Goal: Task Accomplishment & Management: Use online tool/utility

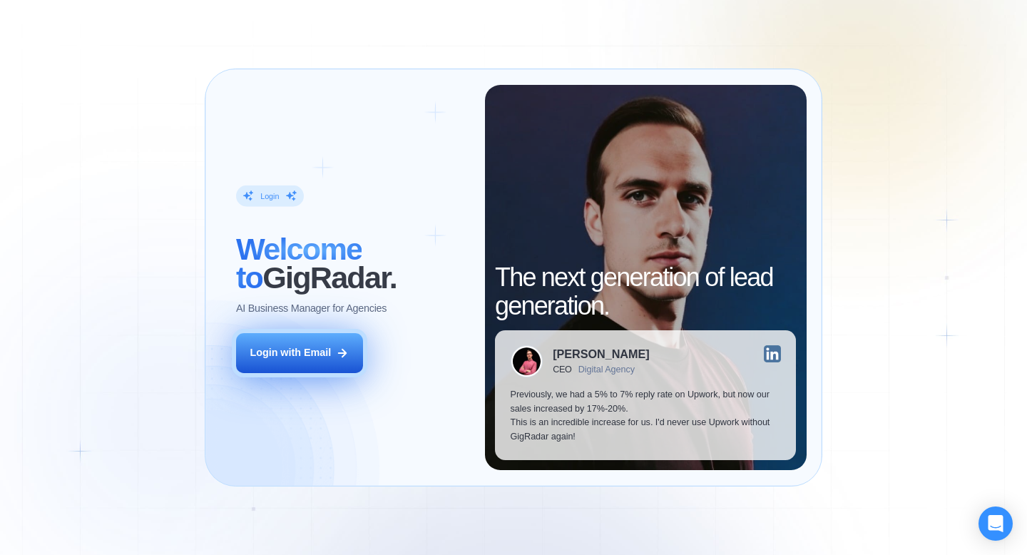
click at [329, 347] on div "Login with Email" at bounding box center [290, 353] width 81 height 14
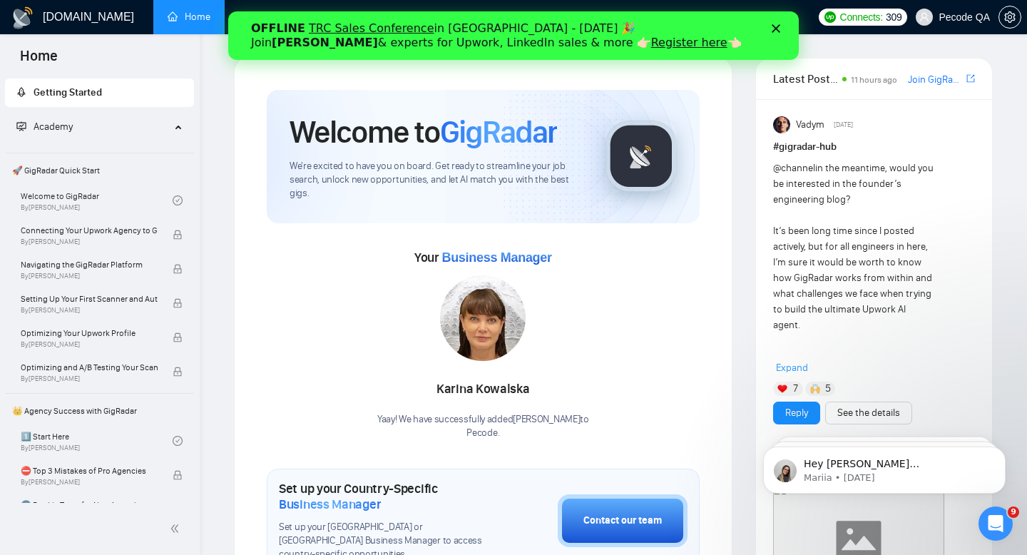
click at [773, 28] on icon "Close" at bounding box center [776, 28] width 9 height 9
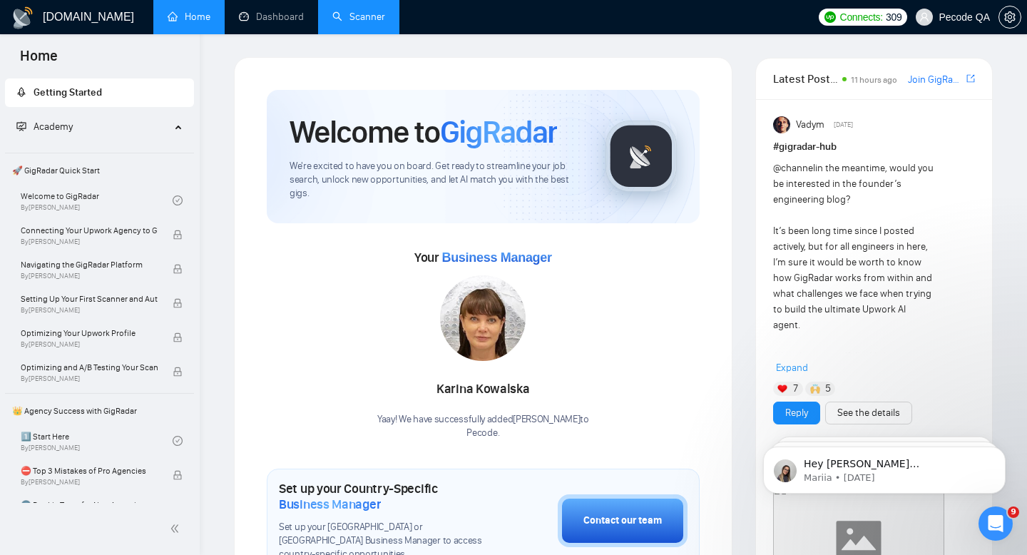
click at [334, 22] on link "Scanner" at bounding box center [358, 17] width 53 height 12
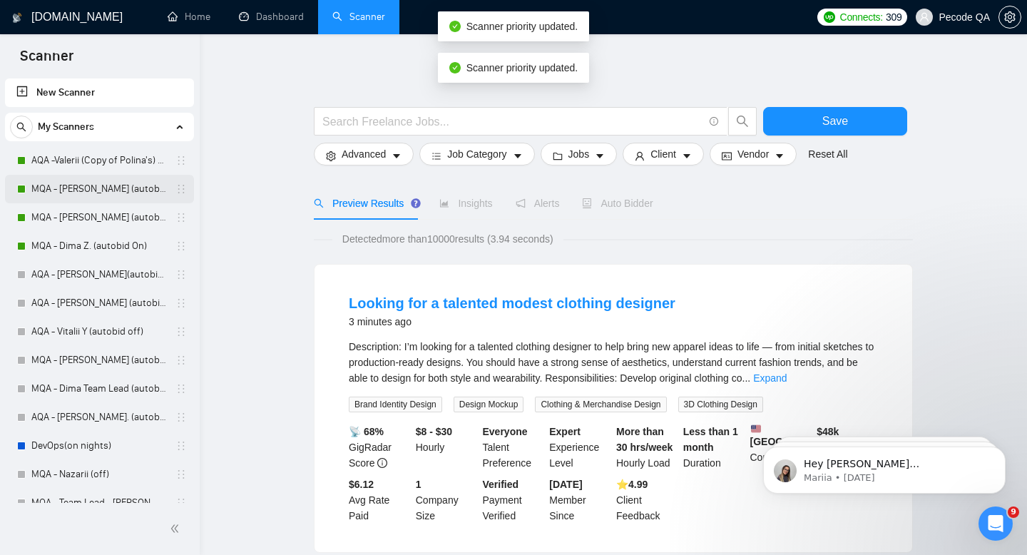
click at [122, 198] on link "MQA - [PERSON_NAME] (autobid on)" at bounding box center [99, 189] width 136 height 29
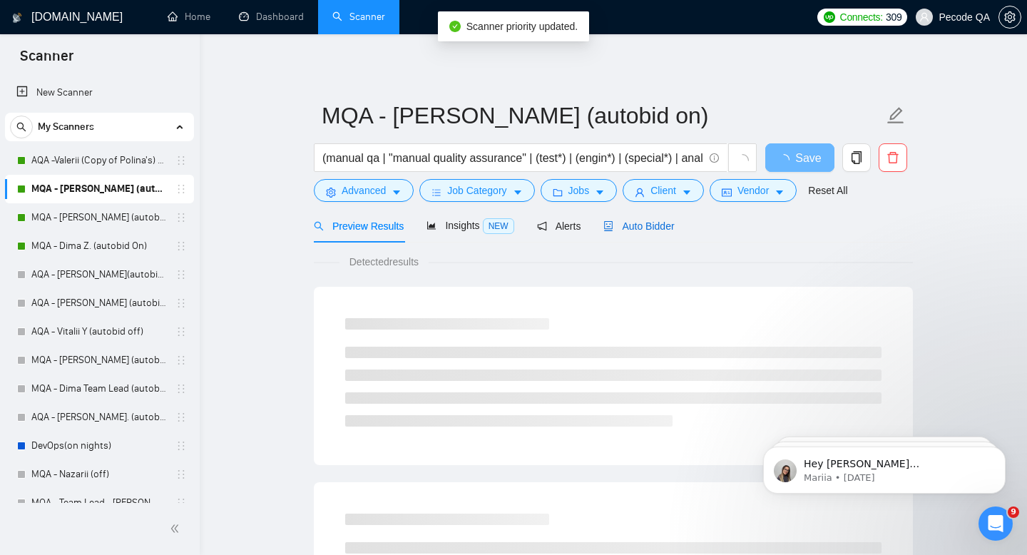
click at [651, 230] on span "Auto Bidder" at bounding box center [639, 225] width 71 height 11
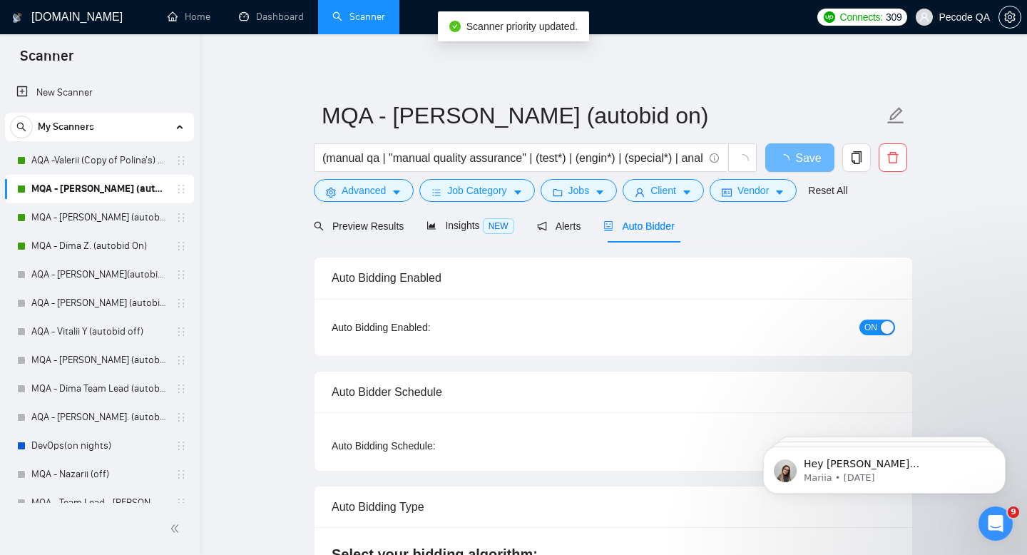
checkbox input "true"
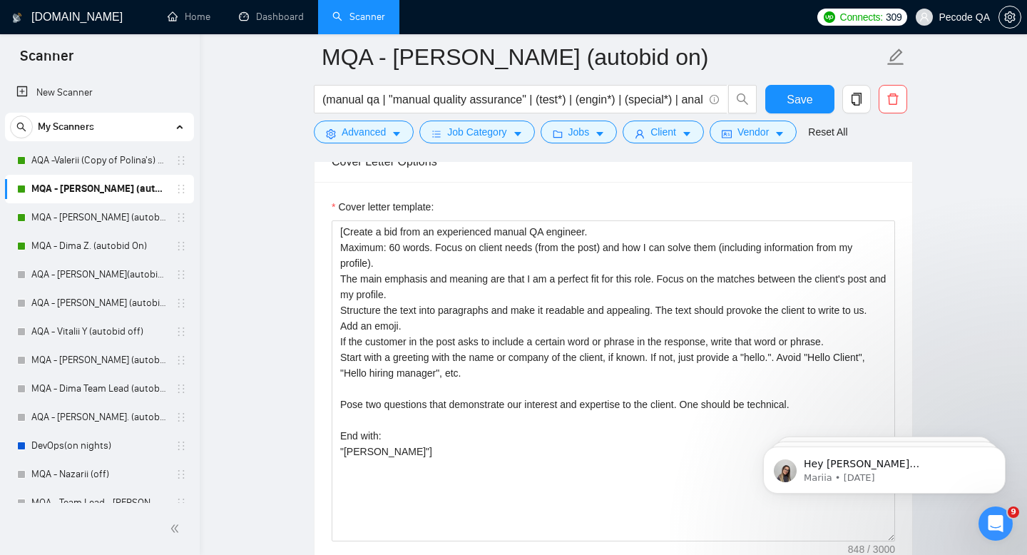
scroll to position [1529, 0]
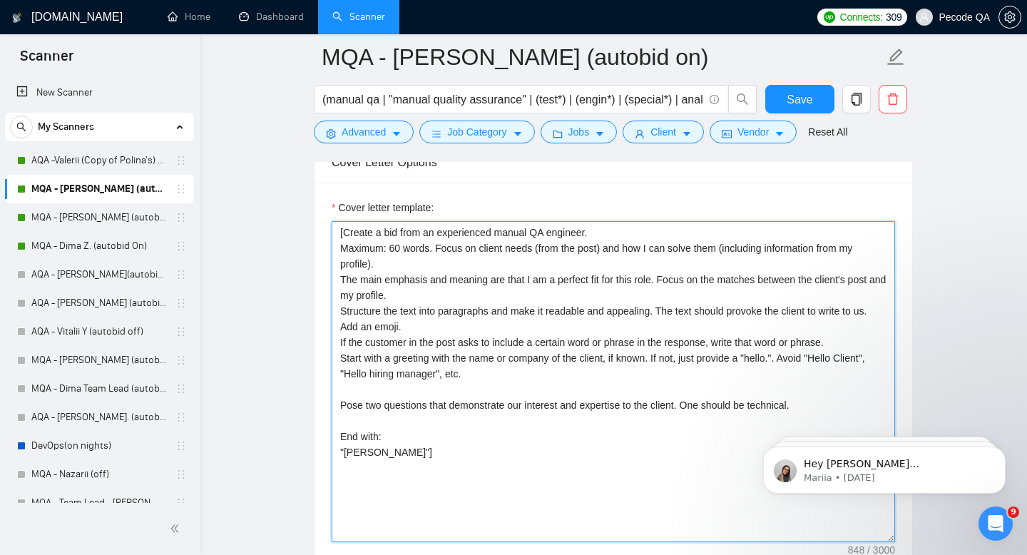
click at [587, 336] on textarea "[Create a bid from an experienced manual QA engineer. Maximum: 60 words. Focus …" at bounding box center [614, 381] width 564 height 321
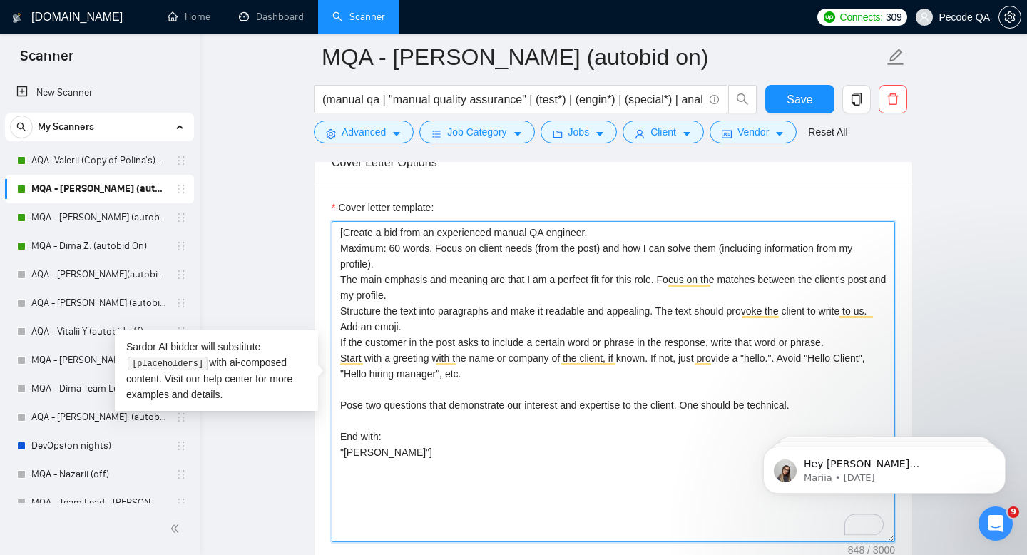
click at [402, 248] on textarea "[Create a bid from an experienced manual QA engineer. Maximum: 60 words. Focus …" at bounding box center [614, 381] width 564 height 321
click at [711, 308] on textarea "[Create a bid from an experienced manual QA engineer. Maximum: 90 words. Focus …" at bounding box center [614, 381] width 564 height 321
click at [372, 260] on textarea "[Create a bid from an experienced manual QA engineer. Maximum: 90 words. Focus …" at bounding box center [614, 381] width 564 height 321
click at [776, 248] on textarea "[Create a bid from an experienced manual QA engineer. Maximum: 90 words. Focus …" at bounding box center [614, 381] width 564 height 321
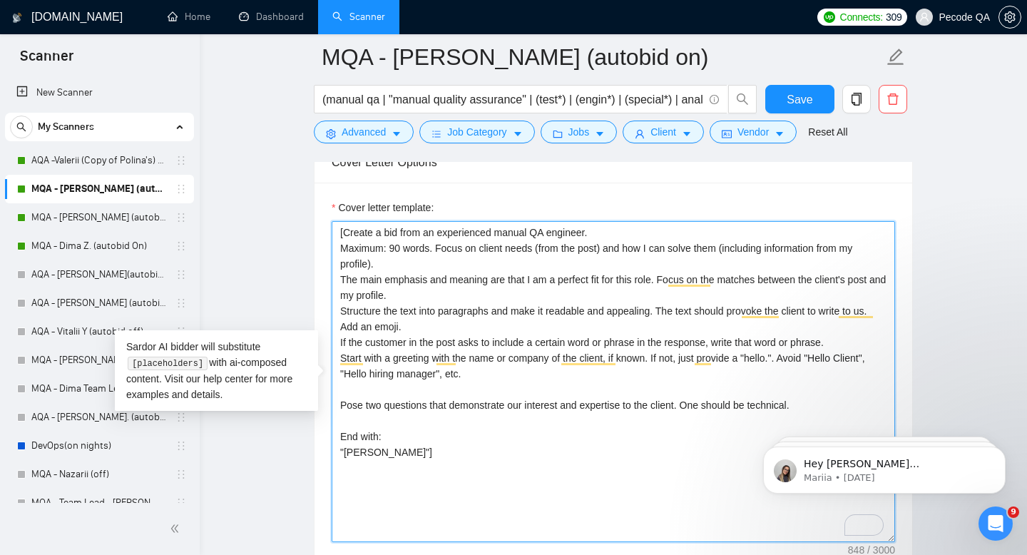
click at [750, 248] on textarea "[Create a bid from an experienced manual QA engineer. Maximum: 90 words. Focus …" at bounding box center [614, 381] width 564 height 321
click at [587, 337] on textarea "[Create a bid from an experienced manual QA engineer. Maximum: 90 words. Focus …" at bounding box center [614, 381] width 564 height 321
click at [659, 275] on textarea "[Create a bid from an experienced manual QA engineer. Maximum: 90 words. Focus …" at bounding box center [614, 381] width 564 height 321
click at [662, 274] on textarea "[Create a bid from an experienced manual QA engineer. Maximum: 90 words. Focus …" at bounding box center [614, 381] width 564 height 321
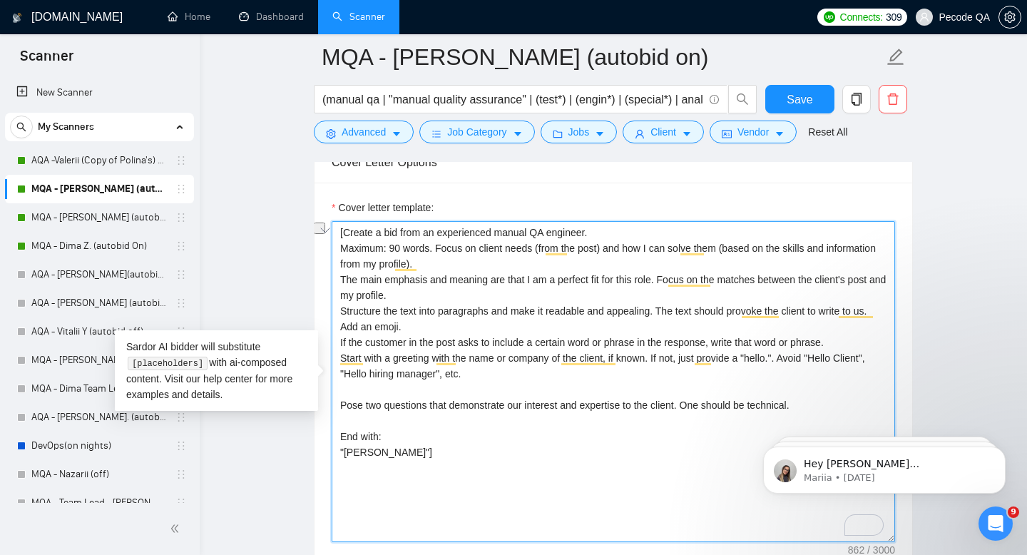
drag, startPoint x: 661, startPoint y: 274, endPoint x: 512, endPoint y: 274, distance: 149.1
click at [512, 275] on textarea "[Create a bid from an experienced manual QA engineer. Maximum: 90 words. Focus …" at bounding box center [614, 381] width 564 height 321
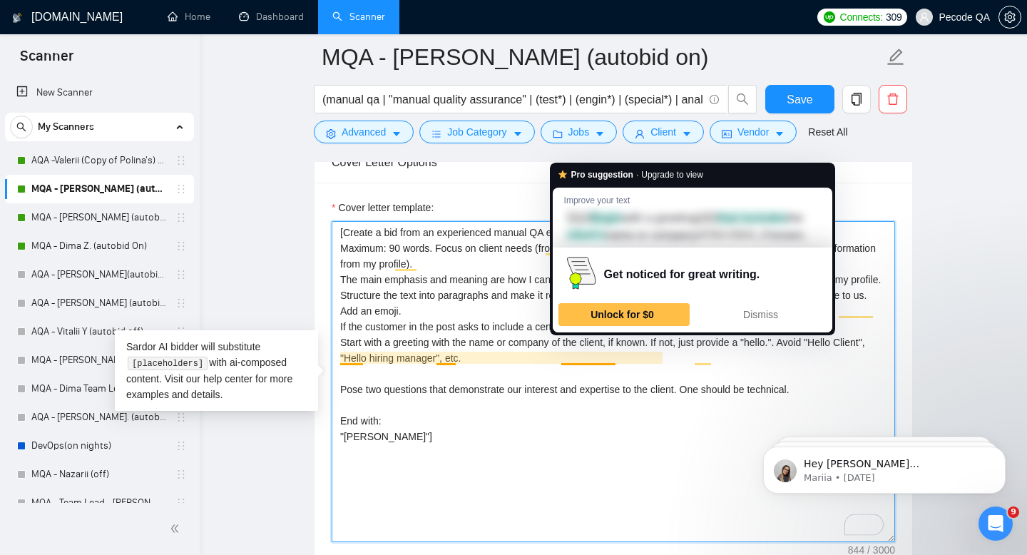
click at [562, 477] on textarea "[Create a bid from an experienced manual QA engineer. Maximum: 90 words. Focus …" at bounding box center [614, 381] width 564 height 321
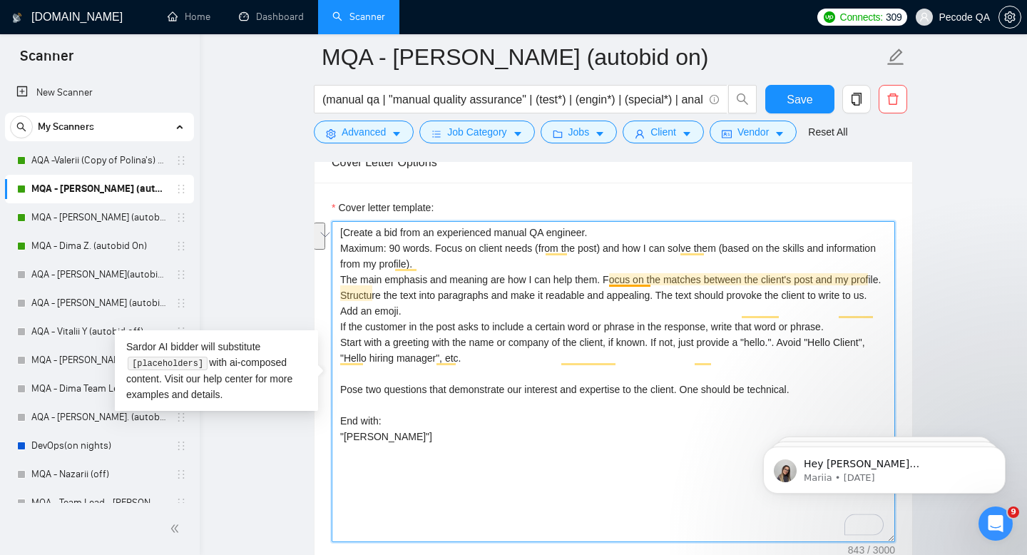
drag, startPoint x: 515, startPoint y: 298, endPoint x: 611, endPoint y: 280, distance: 97.8
click at [611, 282] on textarea "[Create a bid from an experienced manual QA engineer. Maximum: 90 words. Focus …" at bounding box center [614, 381] width 564 height 321
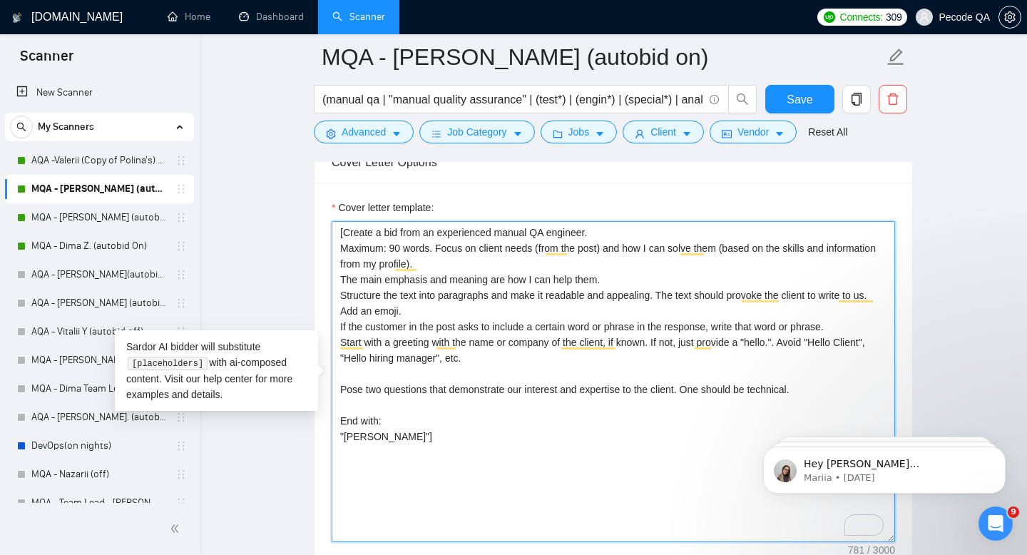
click at [497, 320] on textarea "[Create a bid from an experienced manual QA engineer. Maximum: 90 words. Focus …" at bounding box center [614, 381] width 564 height 321
click at [495, 315] on textarea "[Create a bid from an experienced manual QA engineer. Maximum: 90 words. Focus …" at bounding box center [614, 381] width 564 height 321
click at [542, 355] on textarea "[Create a bid from an experienced manual QA engineer. Maximum: 90 words. Focus …" at bounding box center [614, 381] width 564 height 321
click at [457, 462] on textarea "[Create a bid from an experienced manual QA engineer. Maximum: 90 words. Focus …" at bounding box center [614, 381] width 564 height 321
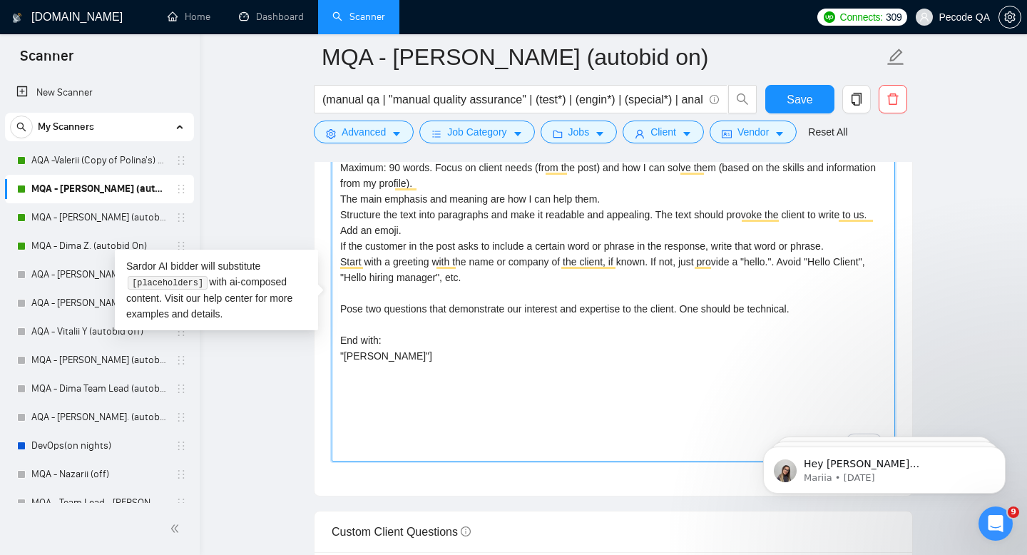
scroll to position [1609, 0]
click at [380, 307] on textarea "[Create a bid from an experienced manual QA engineer. Maximum: 90 words. Focus …" at bounding box center [614, 301] width 564 height 321
click at [502, 307] on textarea "[Create a bid from an experienced manual QA engineer. Maximum: 90 words. Focus …" at bounding box center [614, 301] width 564 height 321
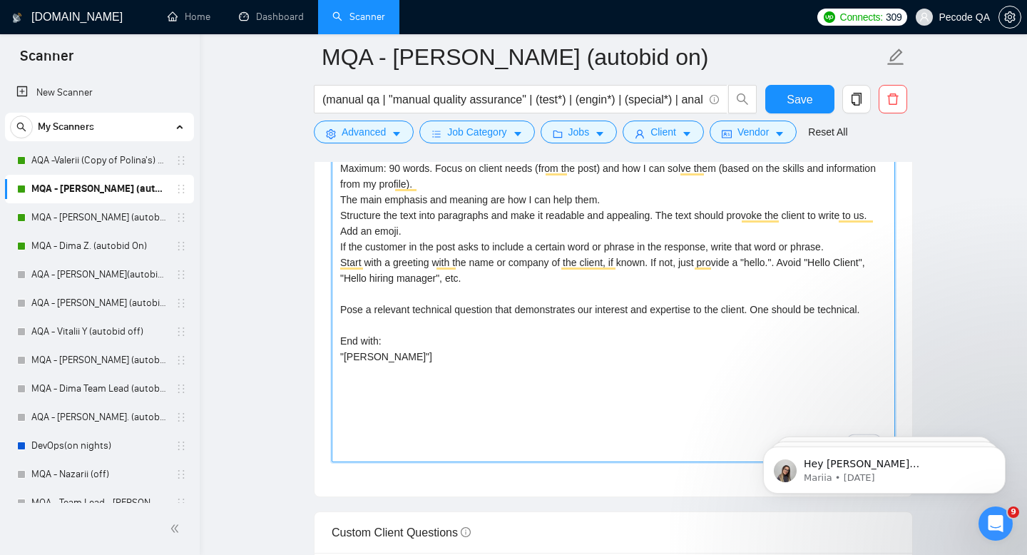
click at [566, 385] on textarea "[Create a bid from an experienced manual QA engineer. Maximum: 90 words. Focus …" at bounding box center [614, 301] width 564 height 321
click at [590, 307] on textarea "[Create a bid from an experienced manual QA engineer. Maximum: 90 words. Focus …" at bounding box center [614, 301] width 564 height 321
click at [624, 350] on textarea "[Create a bid from an experienced manual QA engineer. Maximum: 90 words. Focus …" at bounding box center [614, 301] width 564 height 321
drag, startPoint x: 881, startPoint y: 309, endPoint x: 769, endPoint y: 304, distance: 112.1
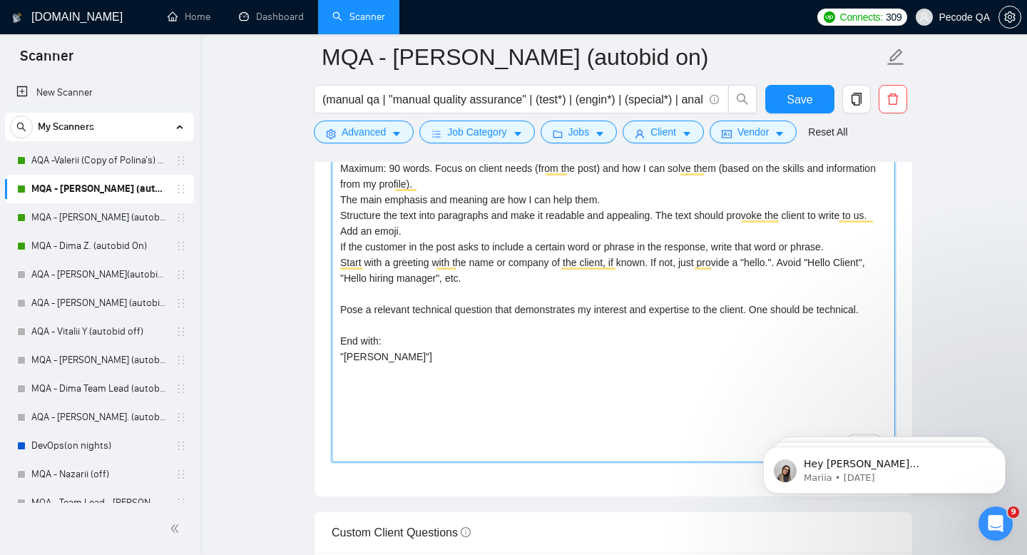
click at [769, 305] on textarea "[Create a bid from an experienced manual QA engineer. Maximum: 90 words. Focus …" at bounding box center [614, 301] width 564 height 321
click at [698, 392] on textarea "[Create a bid from an experienced manual QA engineer. Maximum: 90 words. Focus …" at bounding box center [614, 301] width 564 height 321
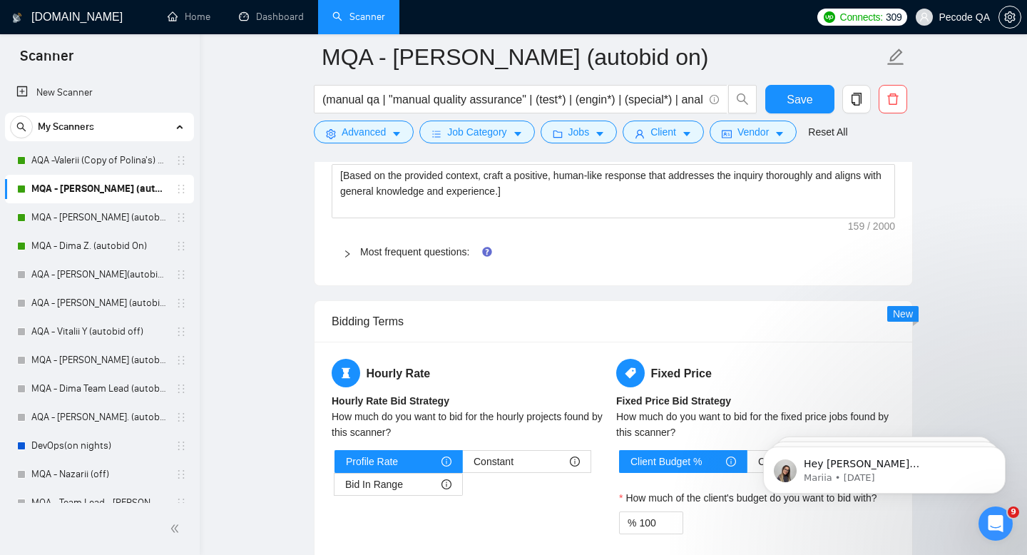
scroll to position [2057, 0]
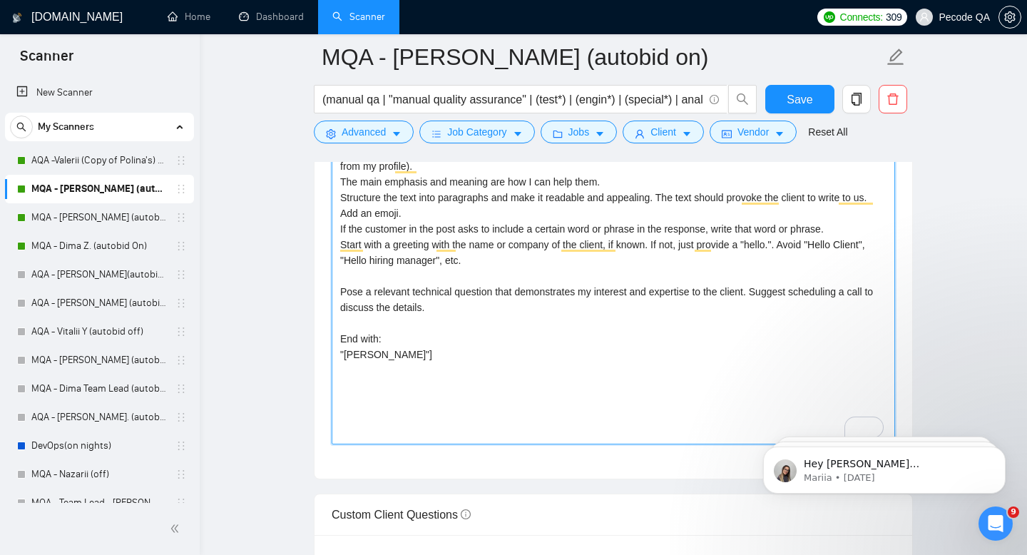
click at [735, 420] on textarea "[Create a bid from an experienced manual QA engineer. Maximum: 90 words. Focus …" at bounding box center [614, 283] width 564 height 321
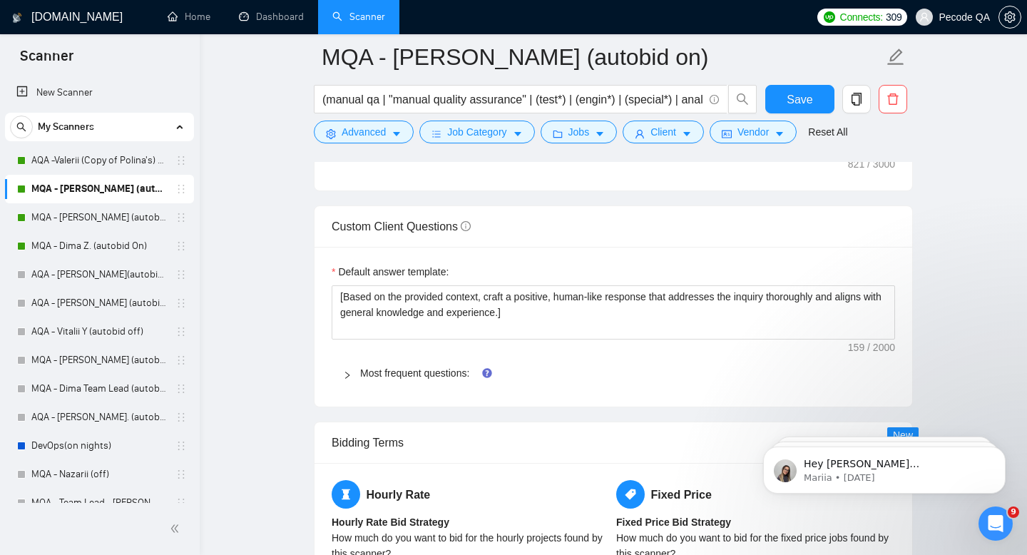
scroll to position [1723, 0]
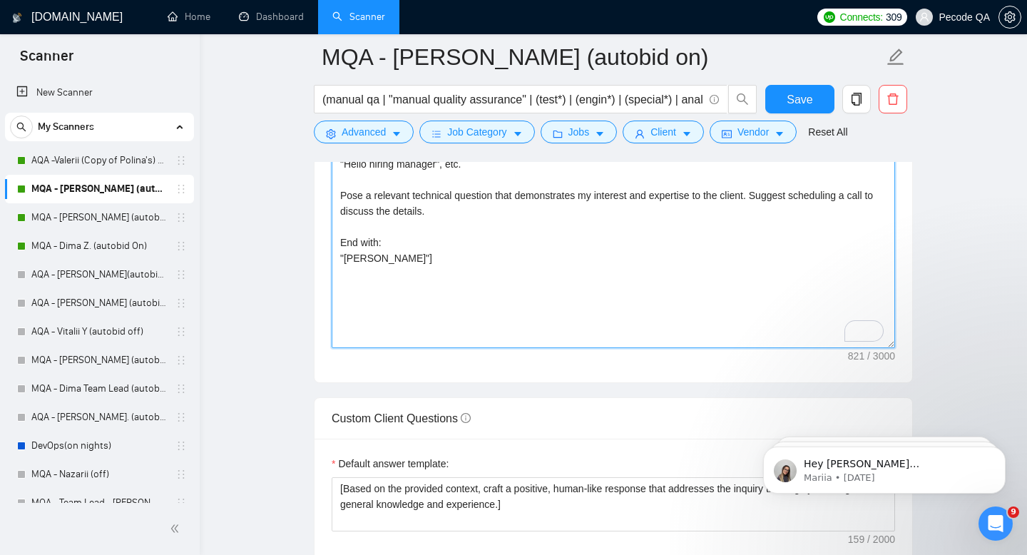
type textarea "[Create a bid from an experienced manual QA engineer. Maximum: 90 words. Focus …"
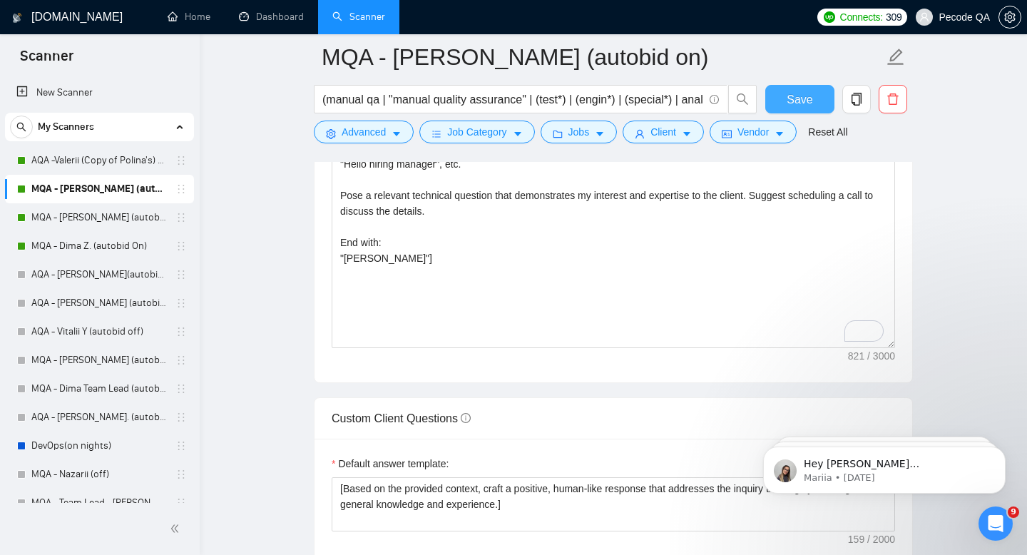
click at [793, 105] on span "Save" at bounding box center [800, 100] width 26 height 18
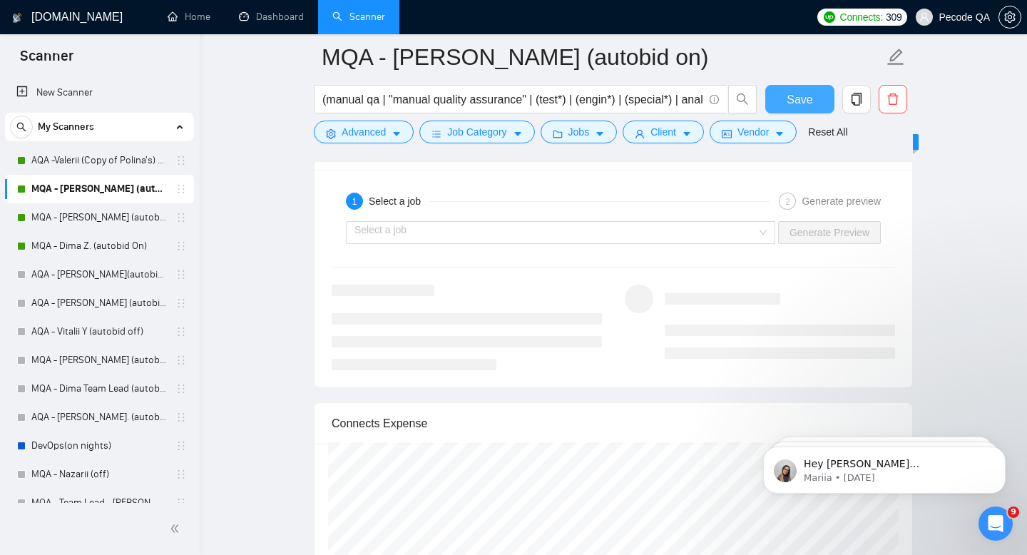
scroll to position [2656, 0]
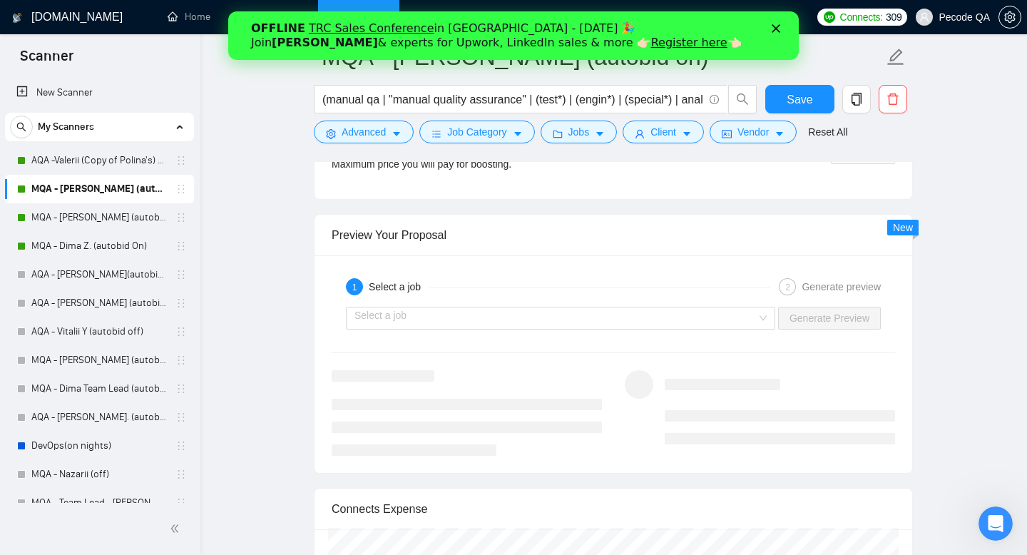
click at [776, 24] on icon "Close" at bounding box center [776, 28] width 9 height 9
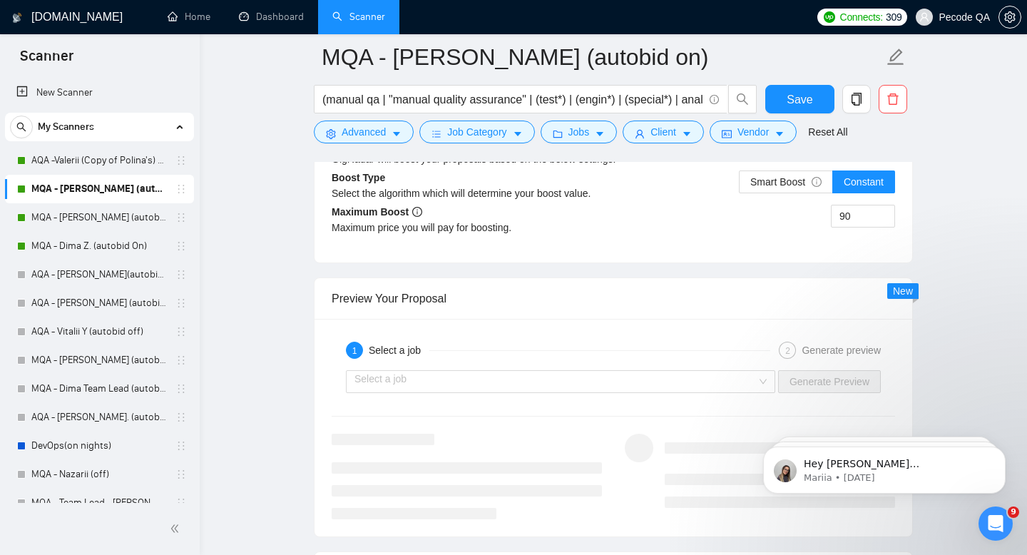
scroll to position [2596, 0]
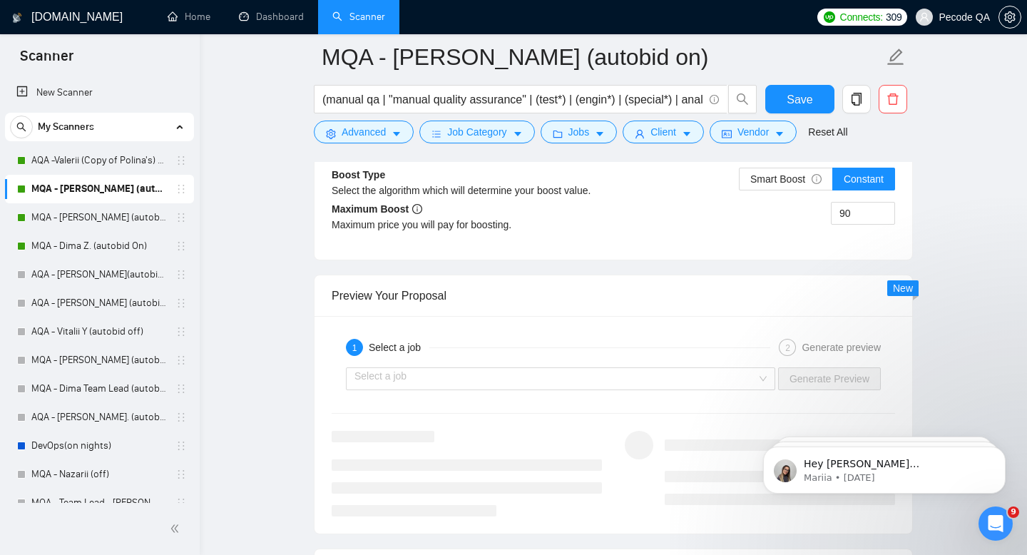
click at [741, 332] on div "1 Select a job 2 Generate preview Select a job Generate Preview" at bounding box center [614, 425] width 598 height 218
click at [743, 386] on input "search" at bounding box center [556, 378] width 402 height 21
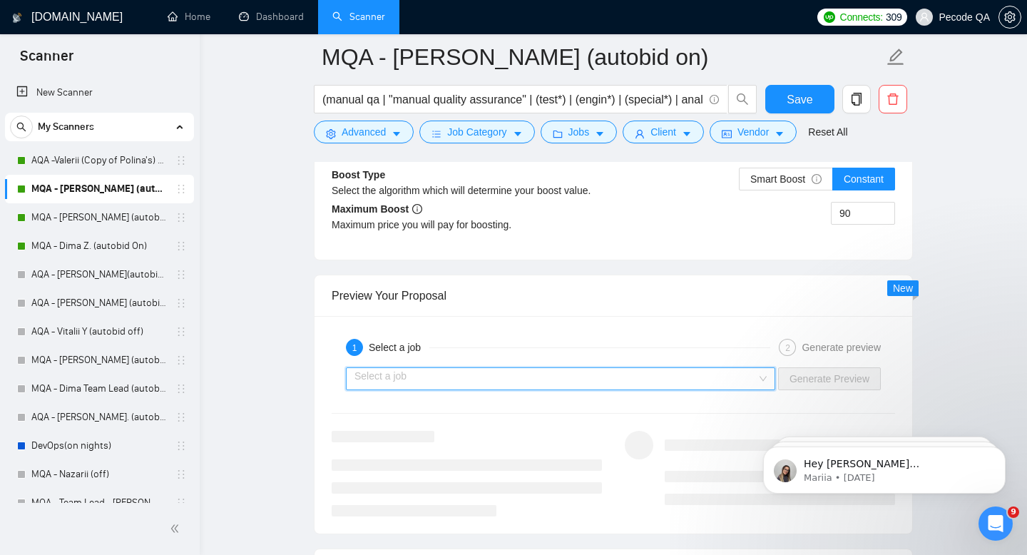
click at [743, 385] on input "search" at bounding box center [556, 378] width 402 height 21
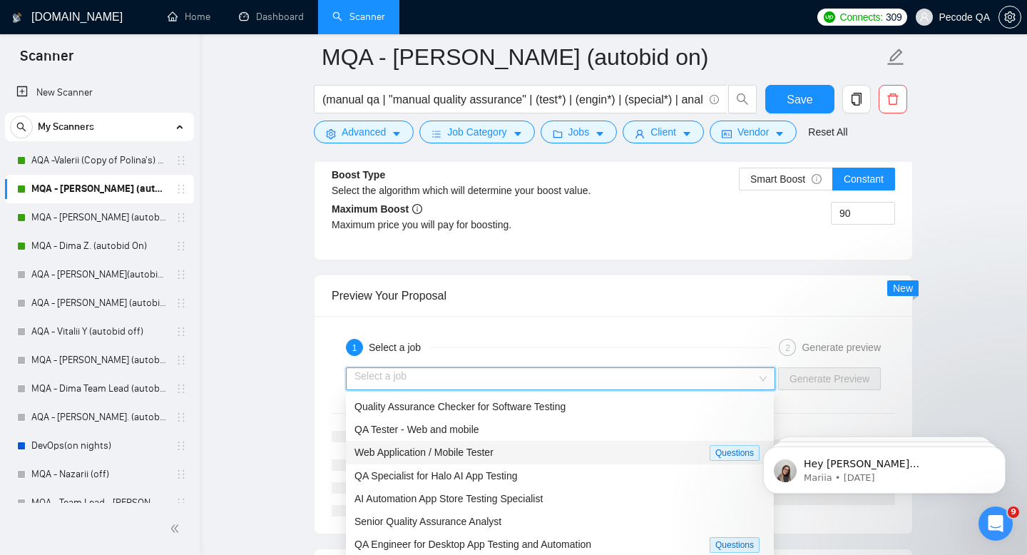
click at [597, 457] on div "Web Application / Mobile Tester" at bounding box center [532, 452] width 355 height 16
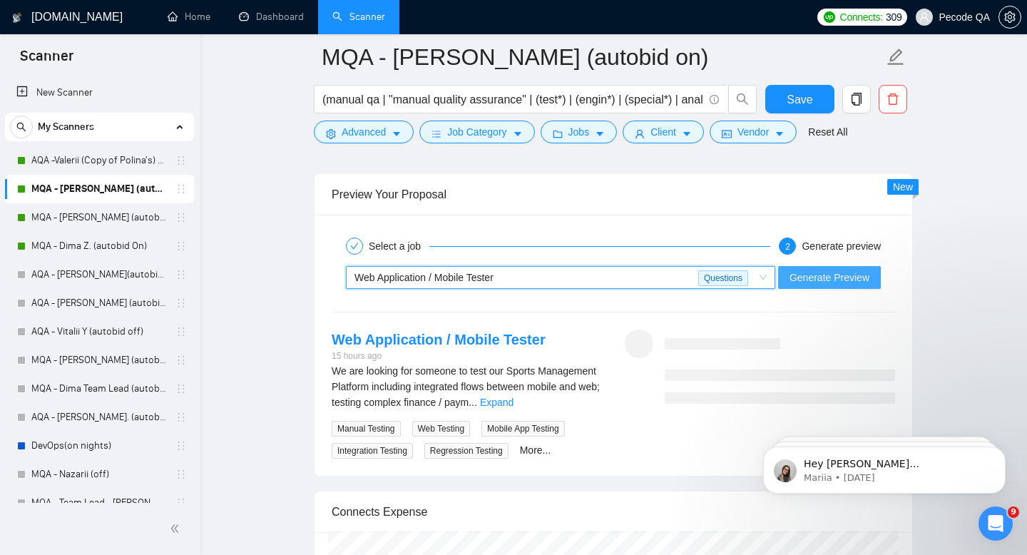
scroll to position [2702, 0]
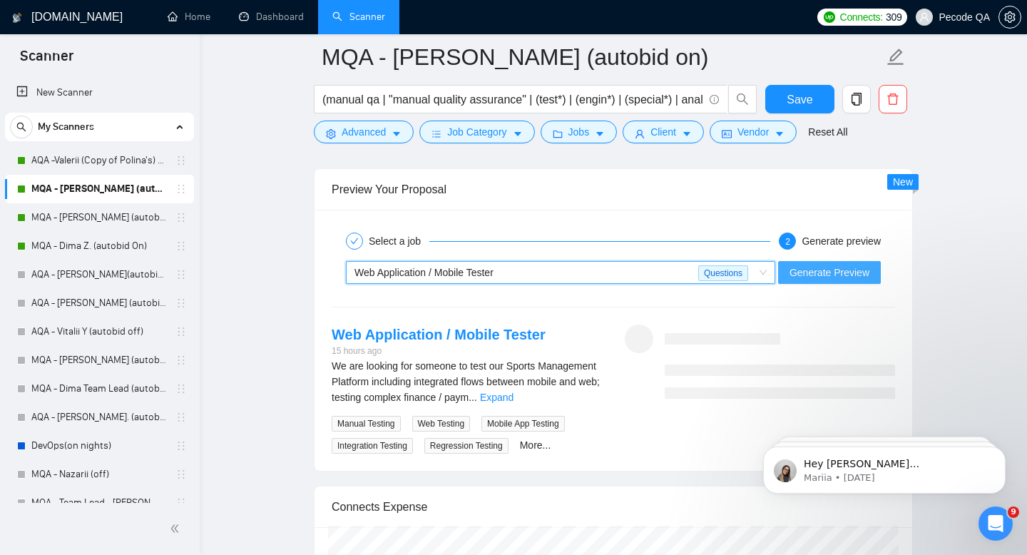
click at [842, 275] on span "Generate Preview" at bounding box center [830, 273] width 80 height 16
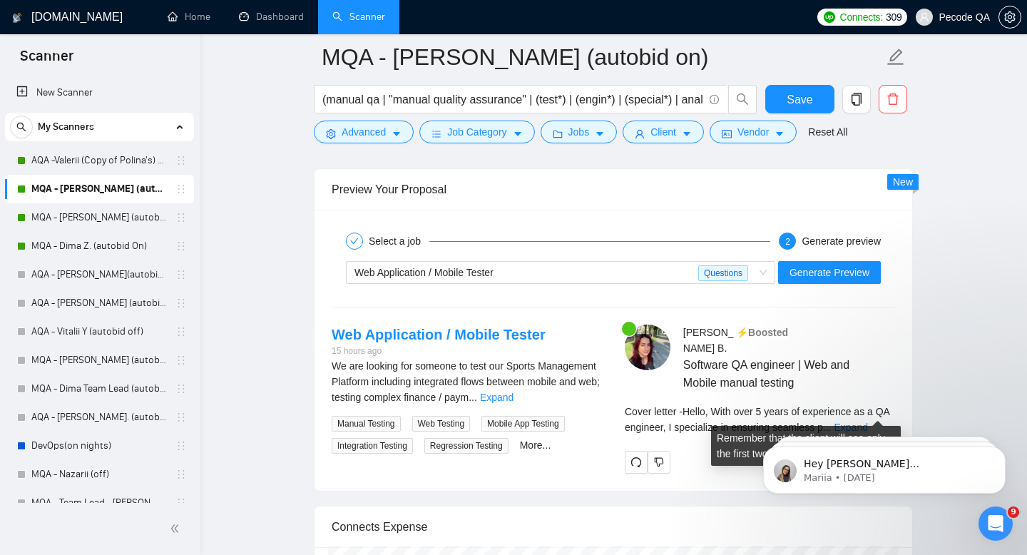
click at [869, 404] on div "Cover letter - Hello, With over 5 years of experience as a QA engineer, I speci…" at bounding box center [760, 419] width 270 height 31
click at [866, 422] on link "Expand" at bounding box center [852, 427] width 34 height 11
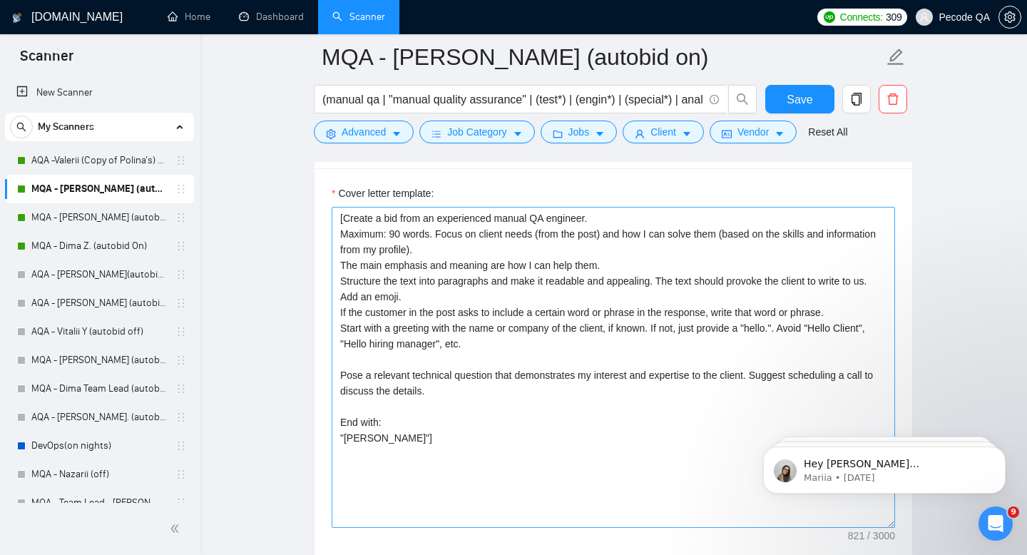
scroll to position [1541, 0]
click at [517, 246] on textarea "[Create a bid from an experienced manual QA engineer. Maximum: 90 words. Focus …" at bounding box center [614, 369] width 564 height 321
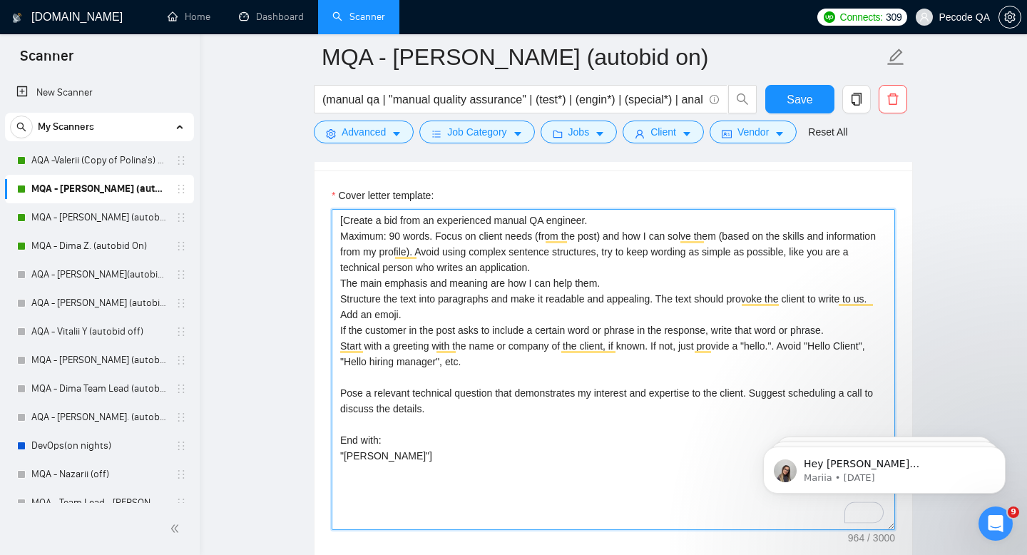
click at [598, 358] on textarea "[Create a bid from an experienced manual QA engineer. Maximum: 90 words. Focus …" at bounding box center [614, 369] width 564 height 321
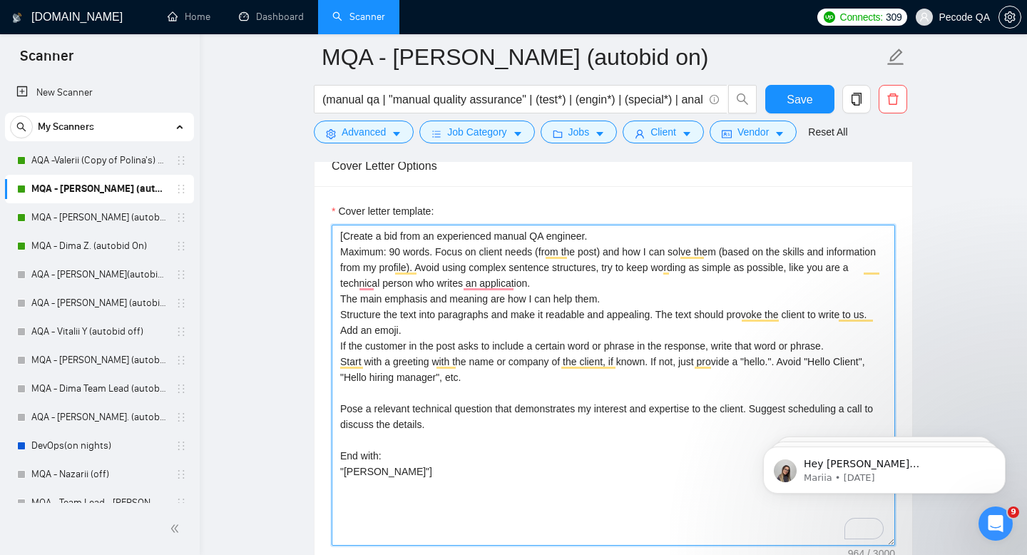
scroll to position [1519, 0]
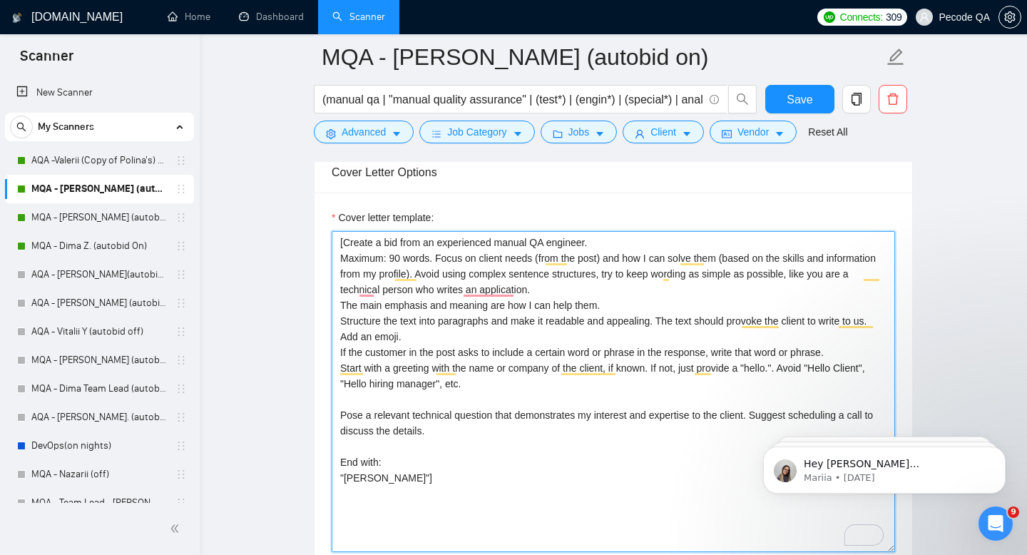
click at [558, 394] on textarea "[Create a bid from an experienced manual QA engineer. Maximum: 90 words. Focus …" at bounding box center [614, 391] width 564 height 321
drag, startPoint x: 387, startPoint y: 320, endPoint x: 310, endPoint y: 319, distance: 77.1
click at [352, 317] on textarea "[Create a bid from an experienced manual QA engineer. Maximum: 90 words. Focus …" at bounding box center [614, 391] width 564 height 321
click at [429, 438] on textarea "[Create a bid from an experienced manual QA engineer. Maximum: 90 words. Focus …" at bounding box center [614, 391] width 564 height 321
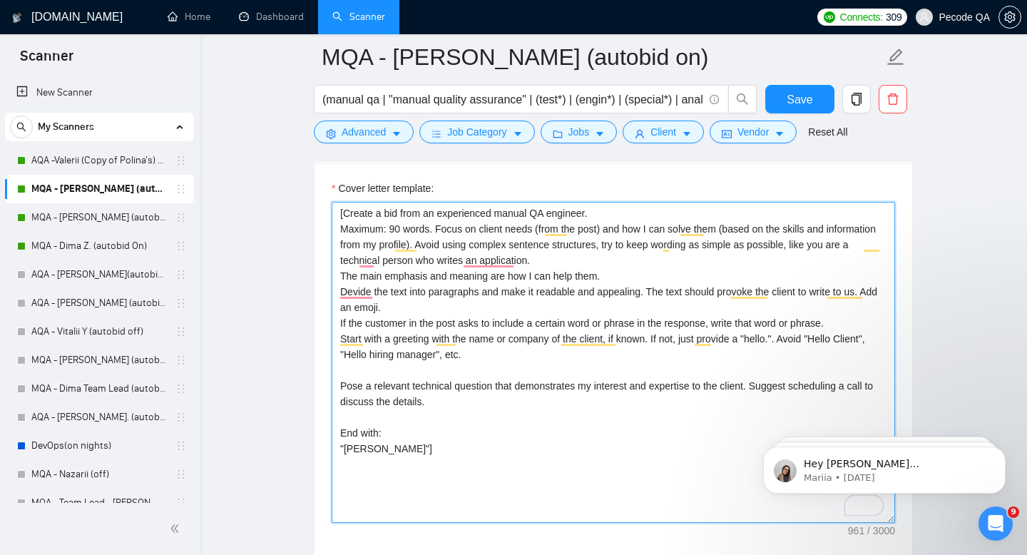
scroll to position [1546, 0]
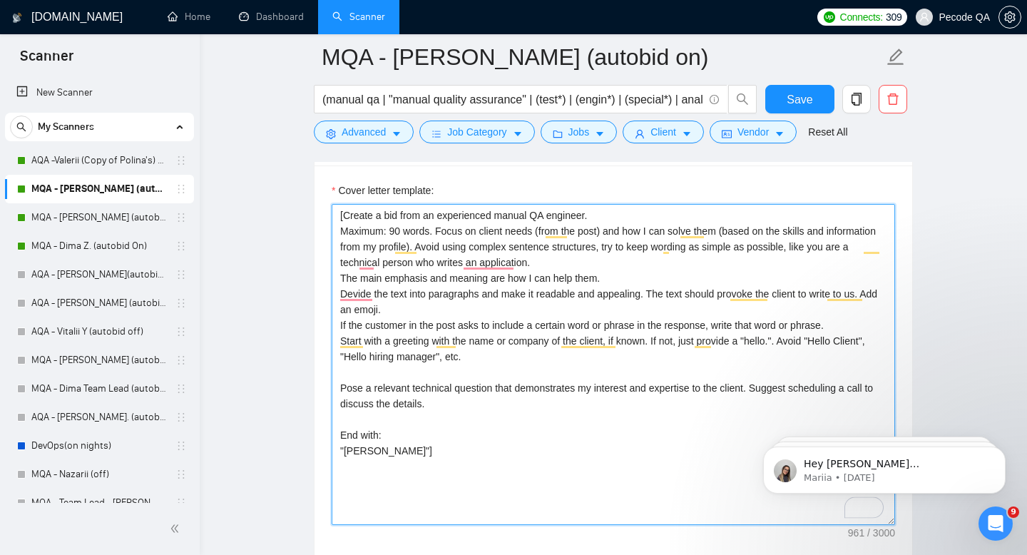
click at [379, 320] on textarea "[Create a bid from an experienced manual QA engineer. Maximum: 90 words. Focus …" at bounding box center [614, 364] width 564 height 321
click at [364, 294] on textarea "[Create a bid from an experienced manual QA engineer. Maximum: 90 words. Focus …" at bounding box center [614, 364] width 564 height 321
click at [438, 385] on textarea "[Create a bid from an experienced manual QA engineer. Maximum: 90 words. Focus …" at bounding box center [614, 364] width 564 height 321
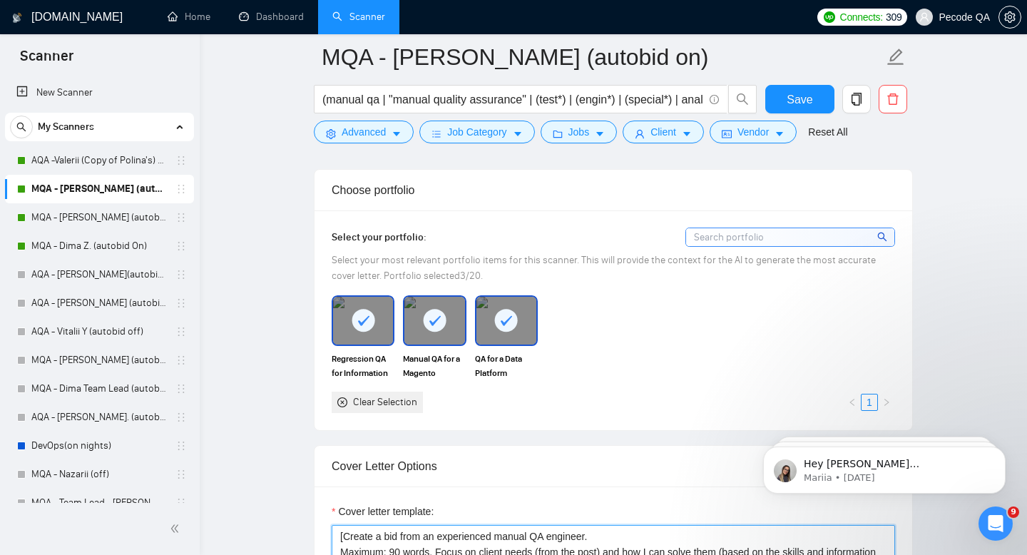
scroll to position [1547, 0]
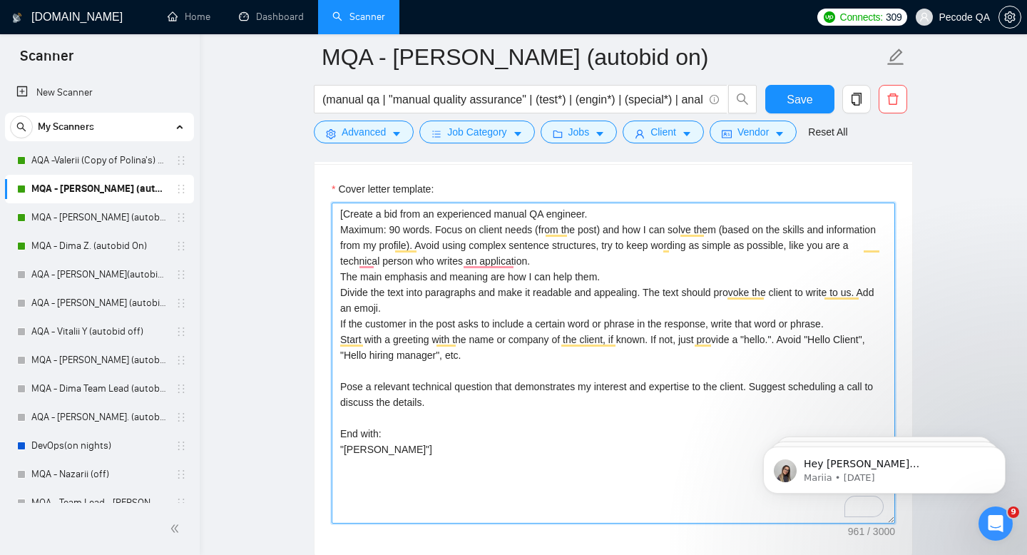
click at [601, 422] on textarea "[Create a bid from an experienced manual QA engineer. Maximum: 90 words. Focus …" at bounding box center [614, 363] width 564 height 321
click at [601, 356] on textarea "[Create a bid from an experienced manual QA engineer. Maximum: 90 words. Focus …" at bounding box center [614, 363] width 564 height 321
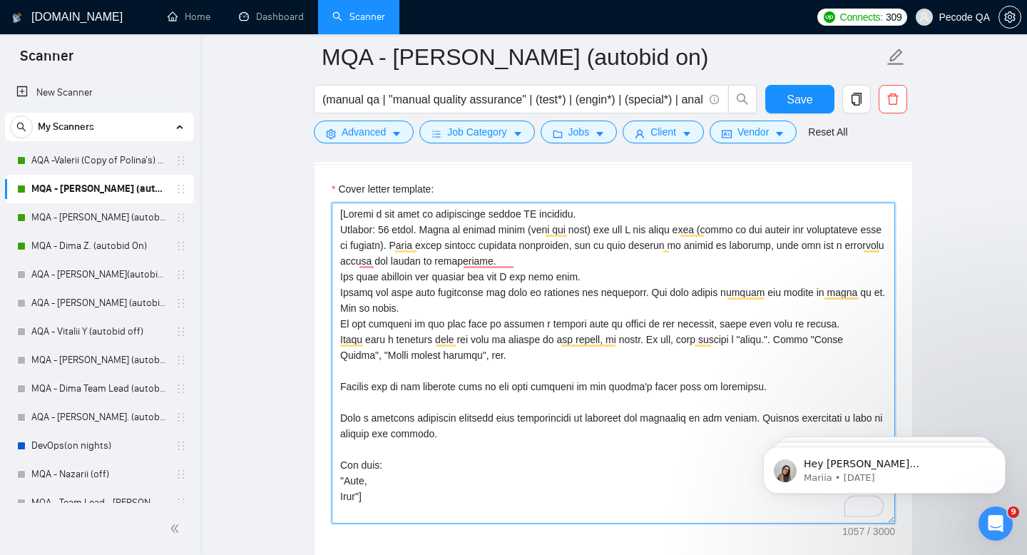
type textarea "[Create a bid from an experienced manual QA engineer. Maximum: 90 words. Focus …"
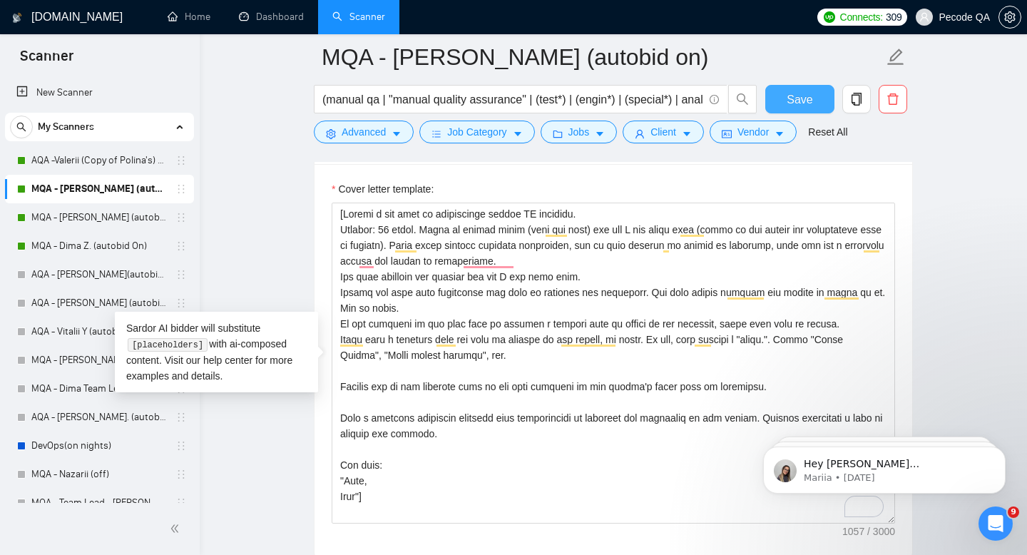
click at [786, 110] on button "Save" at bounding box center [800, 99] width 69 height 29
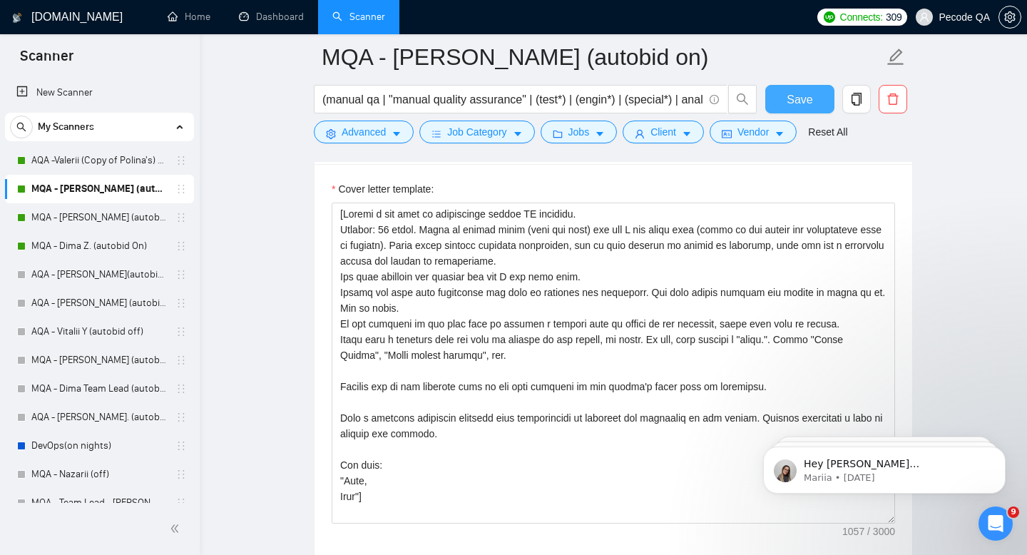
click at [805, 93] on span "Save" at bounding box center [800, 100] width 26 height 18
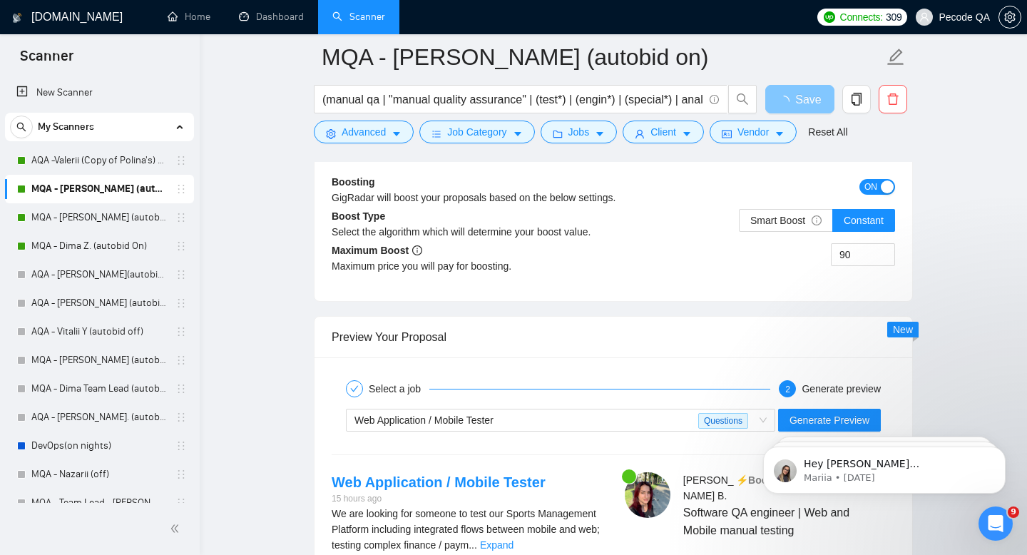
scroll to position [2732, 0]
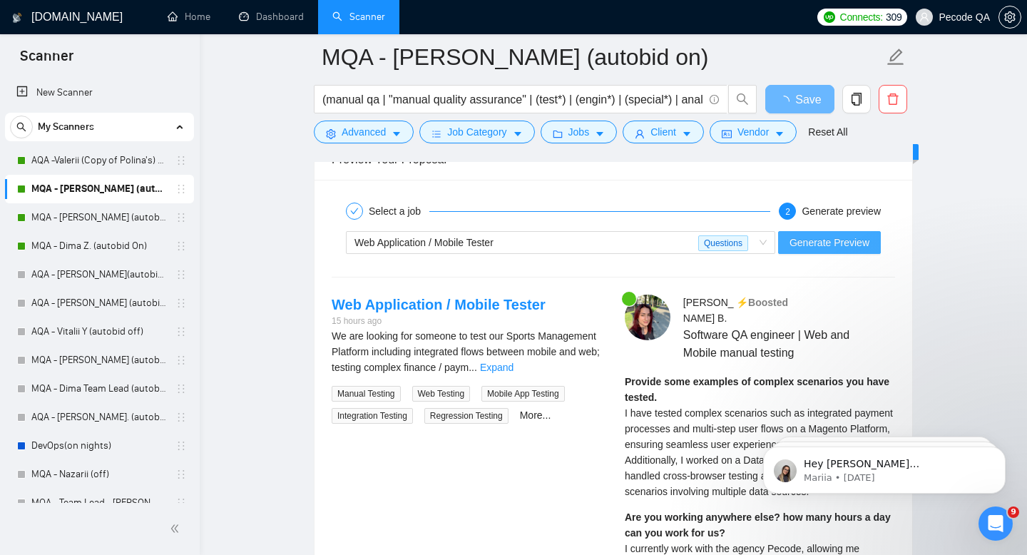
click at [818, 243] on span "Generate Preview" at bounding box center [830, 243] width 80 height 16
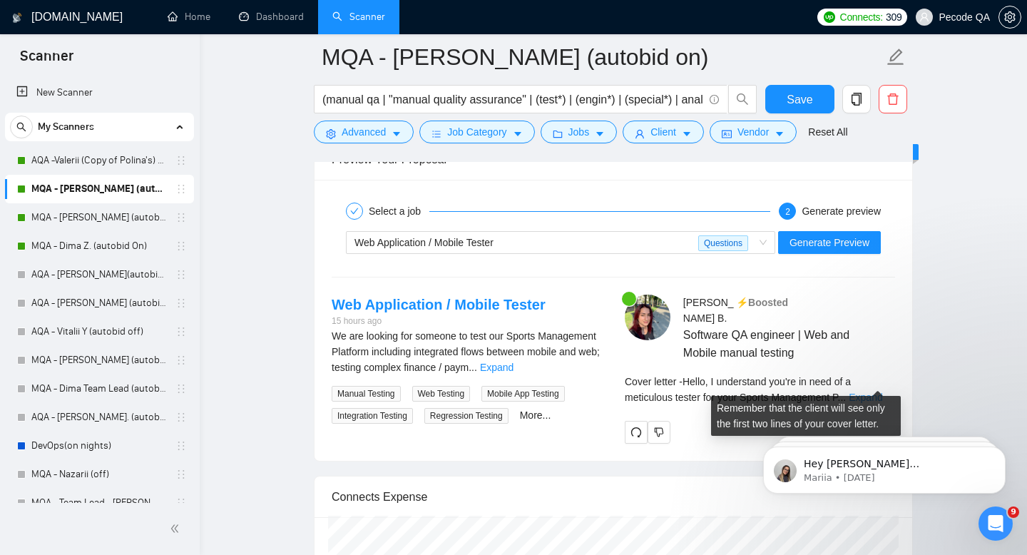
click at [873, 392] on link "Expand" at bounding box center [866, 397] width 34 height 11
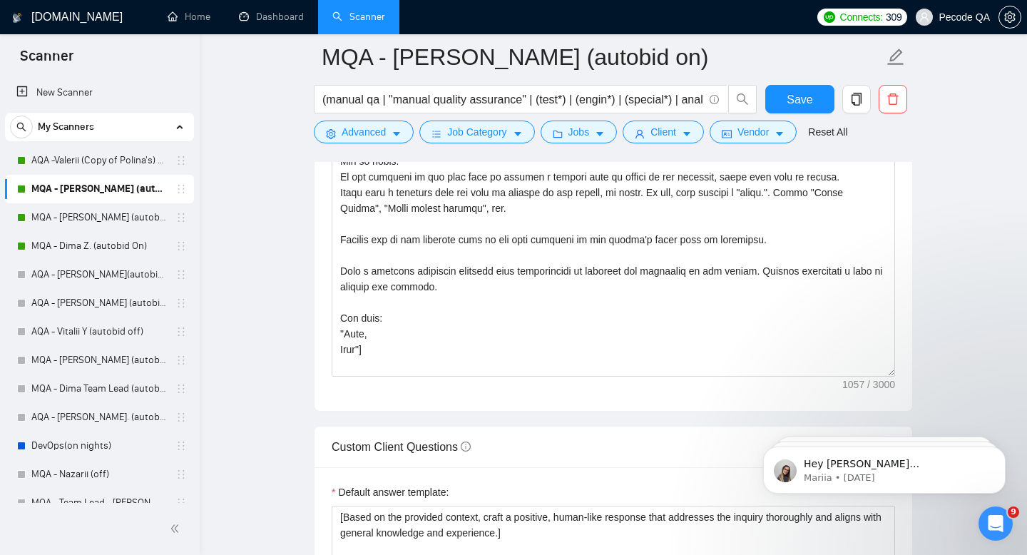
scroll to position [1518, 0]
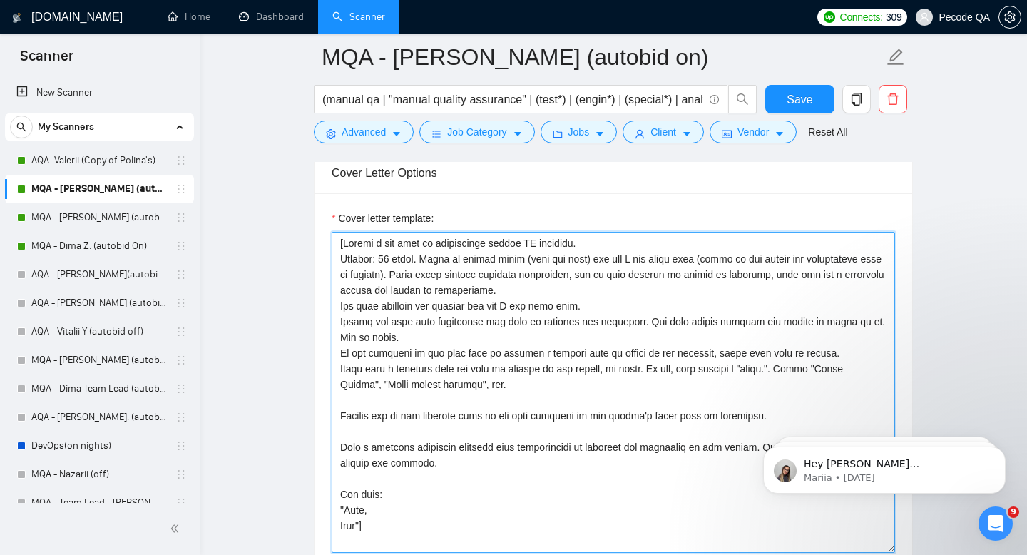
click at [641, 290] on textarea "Cover letter template:" at bounding box center [614, 392] width 564 height 321
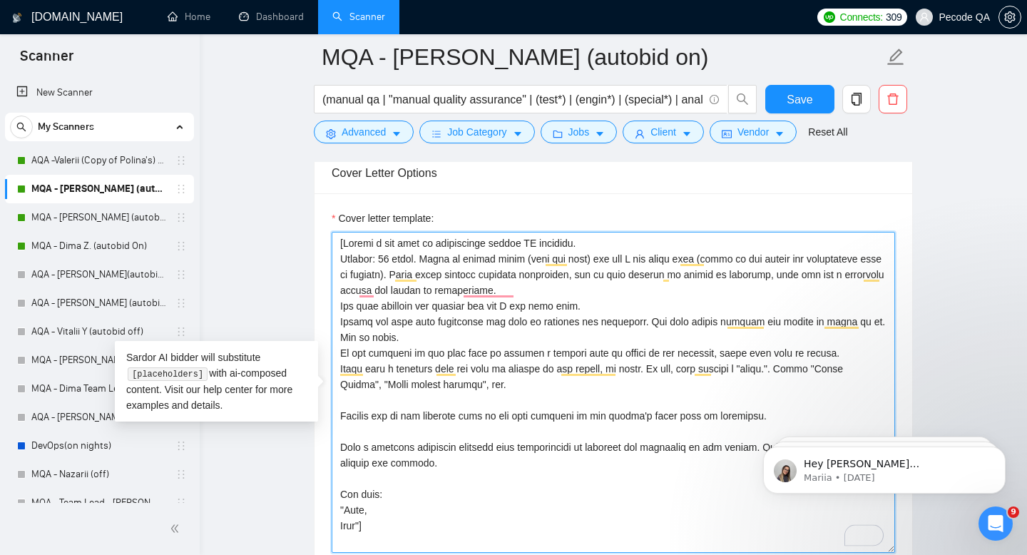
click at [632, 283] on textarea "Cover letter template:" at bounding box center [614, 392] width 564 height 321
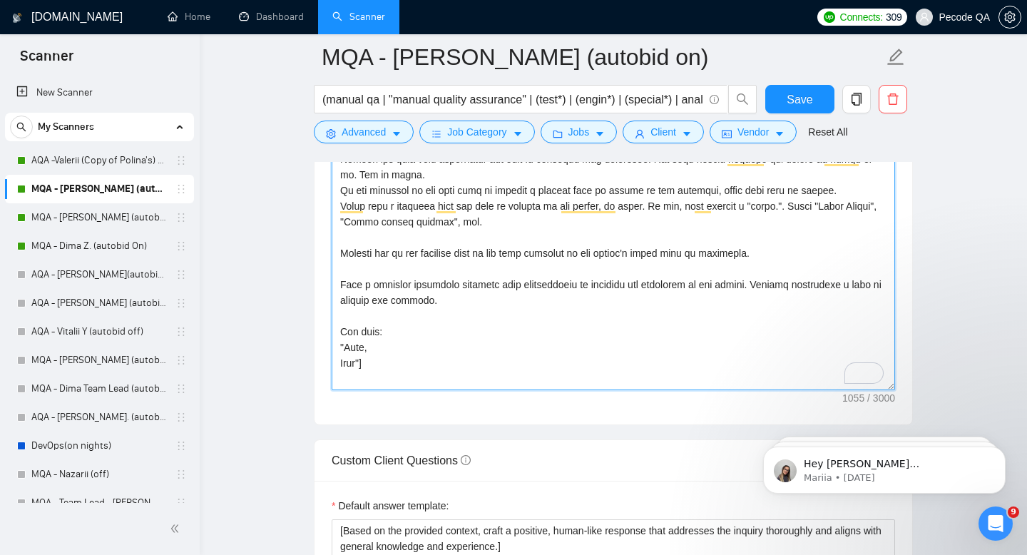
scroll to position [1678, 0]
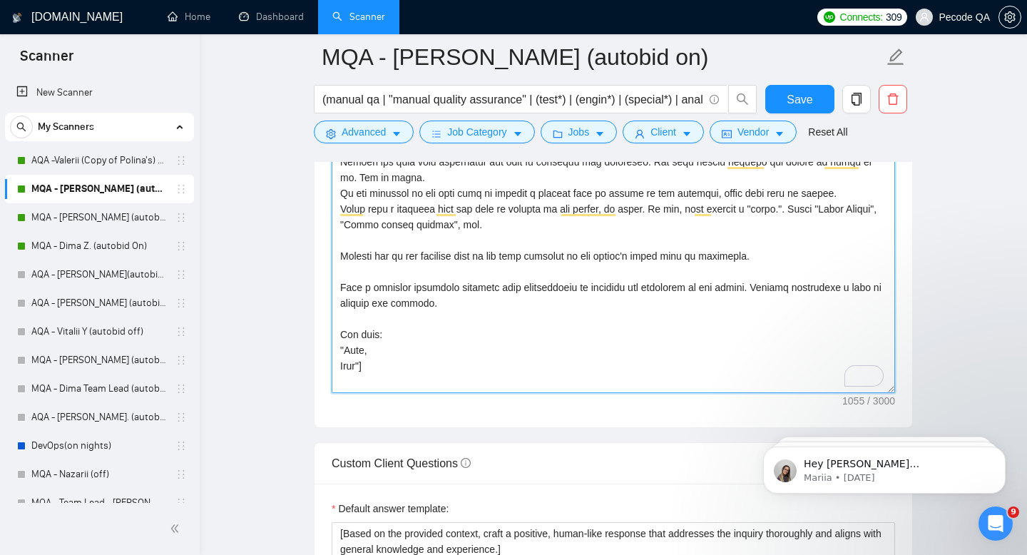
type textarea "[Create a bid from an experienced manual QA engineer. Maximum: 90 words. Focus …"
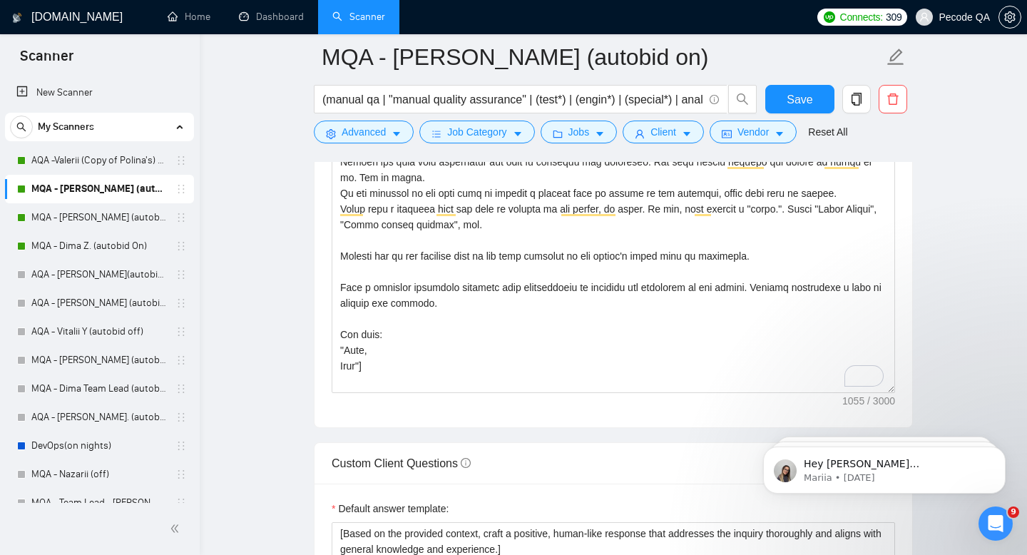
click at [776, 115] on div "Save" at bounding box center [800, 103] width 75 height 36
click at [785, 107] on button "Save" at bounding box center [800, 99] width 69 height 29
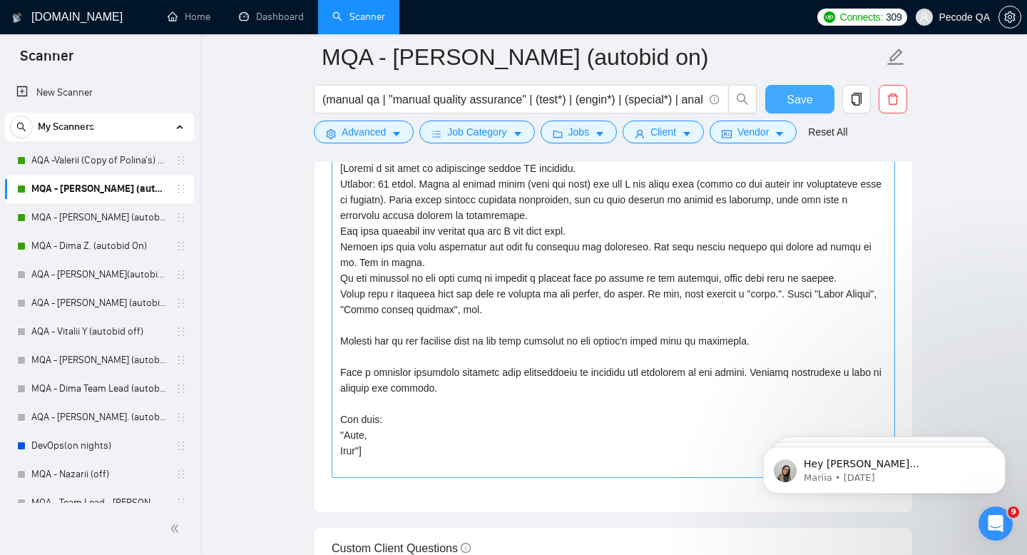
scroll to position [1595, 0]
click at [678, 353] on textarea "Cover letter template:" at bounding box center [614, 316] width 564 height 321
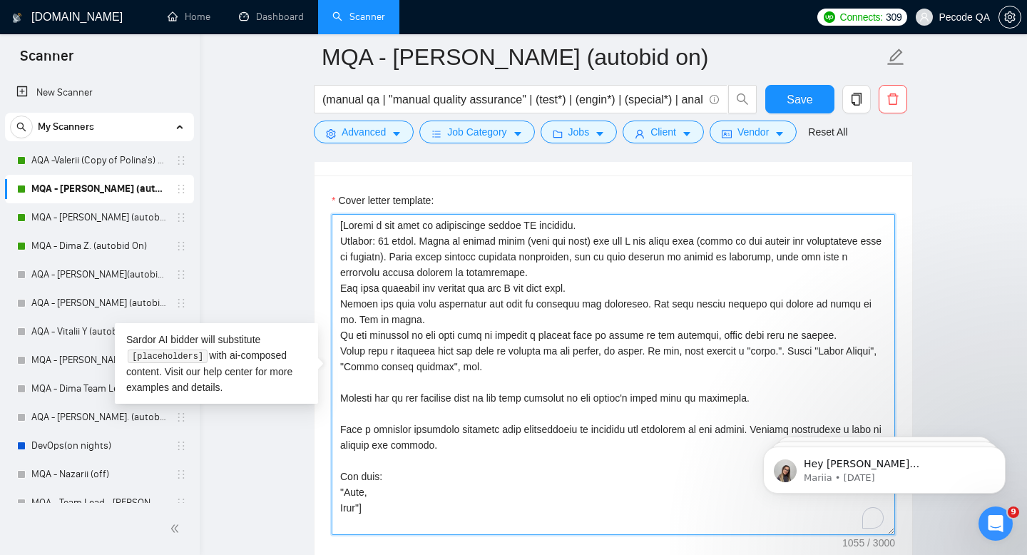
scroll to position [1534, 0]
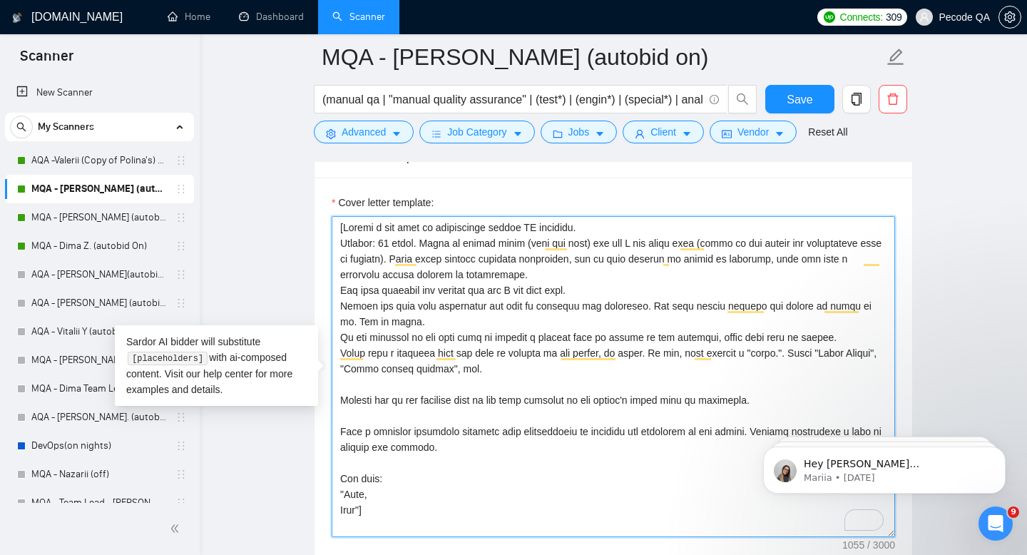
click at [654, 275] on textarea "Cover letter template:" at bounding box center [614, 376] width 564 height 321
drag, startPoint x: 691, startPoint y: 269, endPoint x: 662, endPoint y: 255, distance: 32.2
click at [661, 255] on textarea "Cover letter template:" at bounding box center [614, 376] width 564 height 321
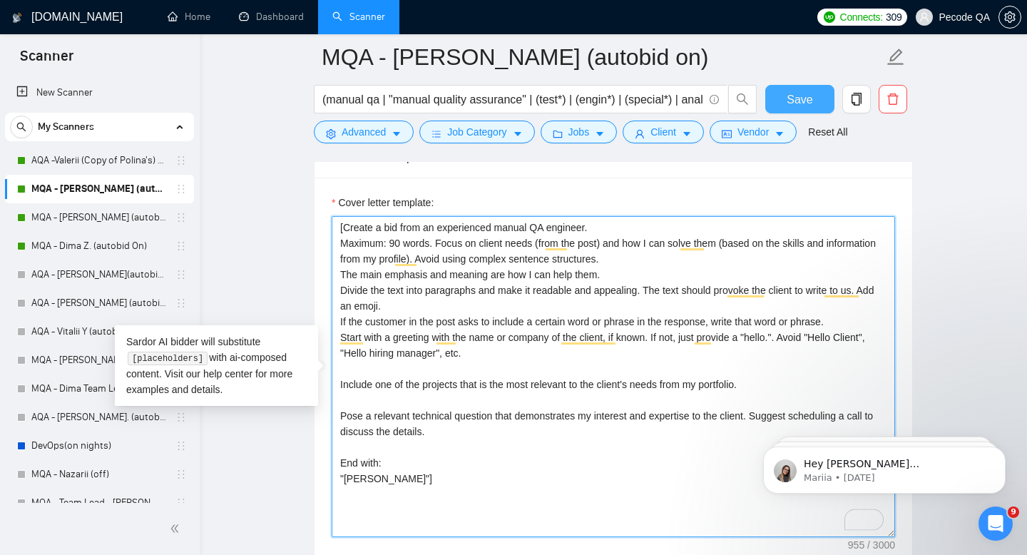
type textarea "[Create a bid from an experienced manual QA engineer. Maximum: 90 words. Focus …"
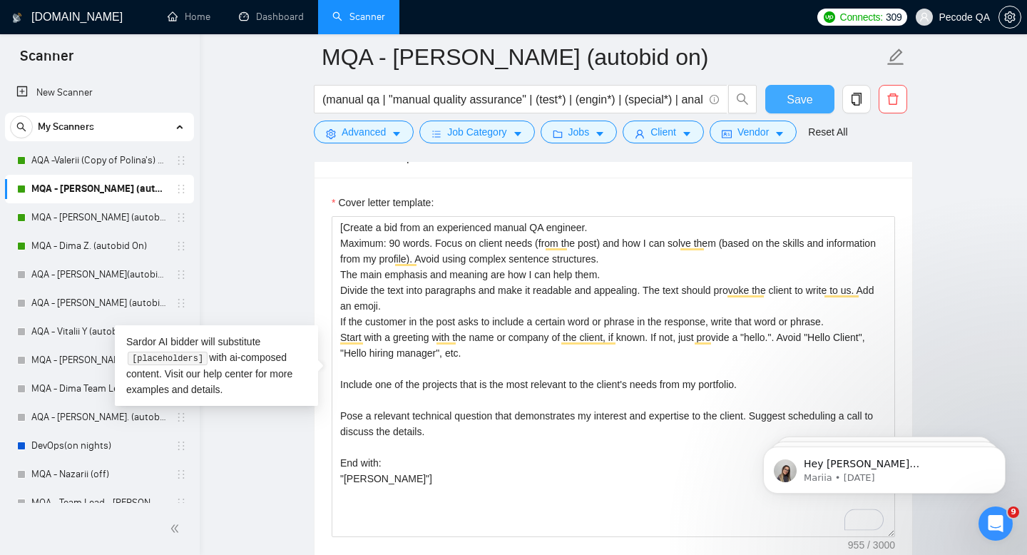
click at [811, 100] on span "Save" at bounding box center [800, 100] width 26 height 18
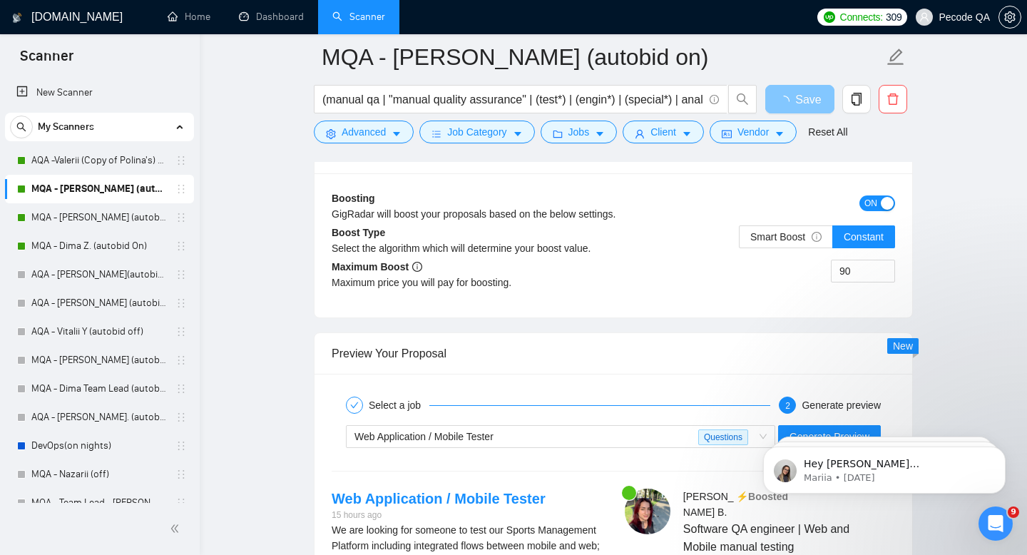
scroll to position [2720, 0]
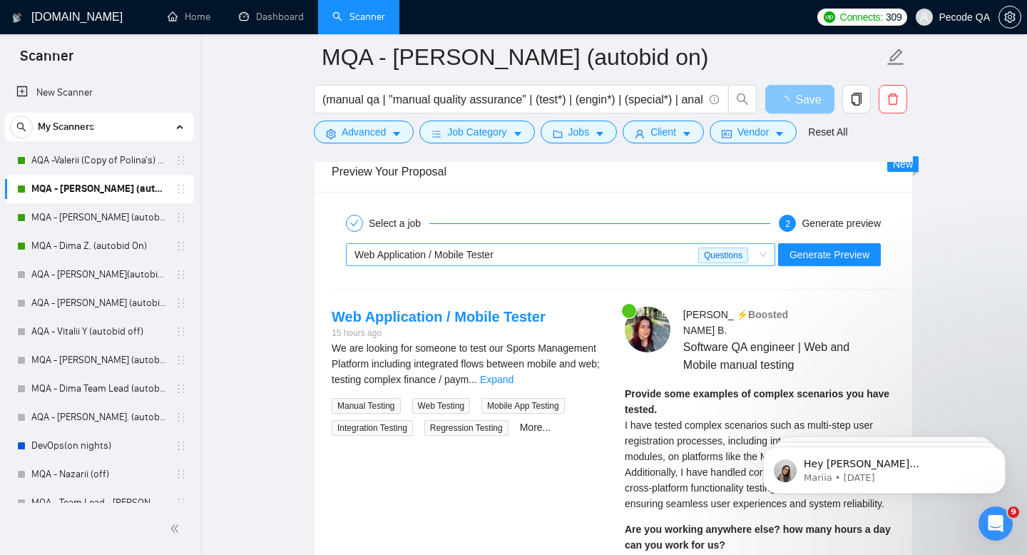
click at [485, 260] on span "Web Application / Mobile Tester" at bounding box center [424, 254] width 139 height 11
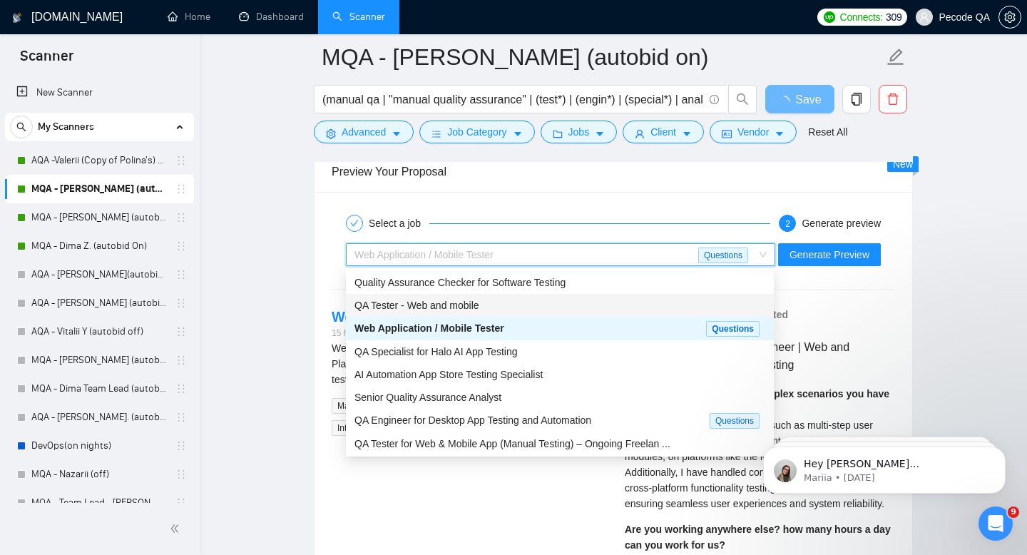
click at [471, 310] on span "QA Tester - Web and mobile" at bounding box center [417, 305] width 125 height 11
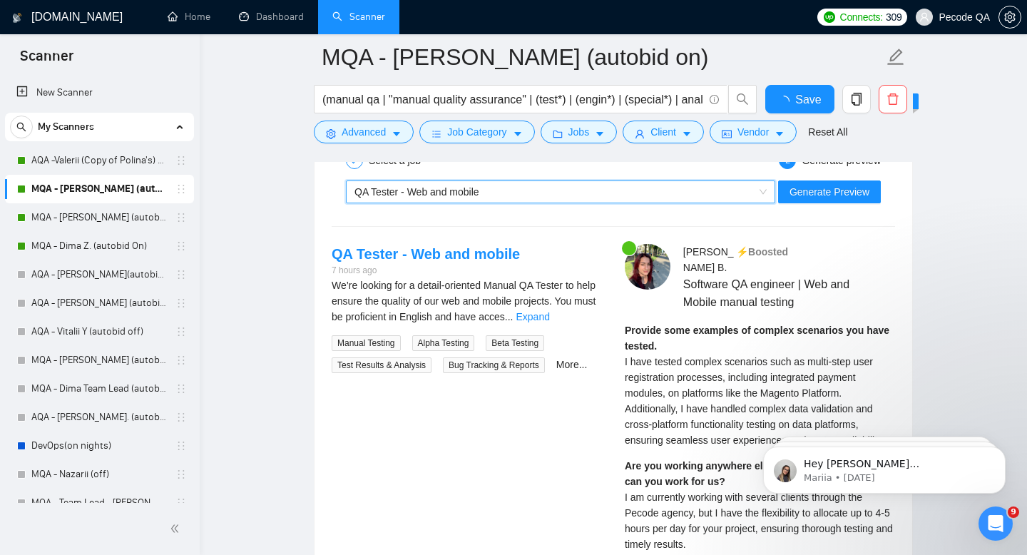
checkbox input "true"
click at [822, 247] on div "⚡️Boosted" at bounding box center [815, 259] width 159 height 31
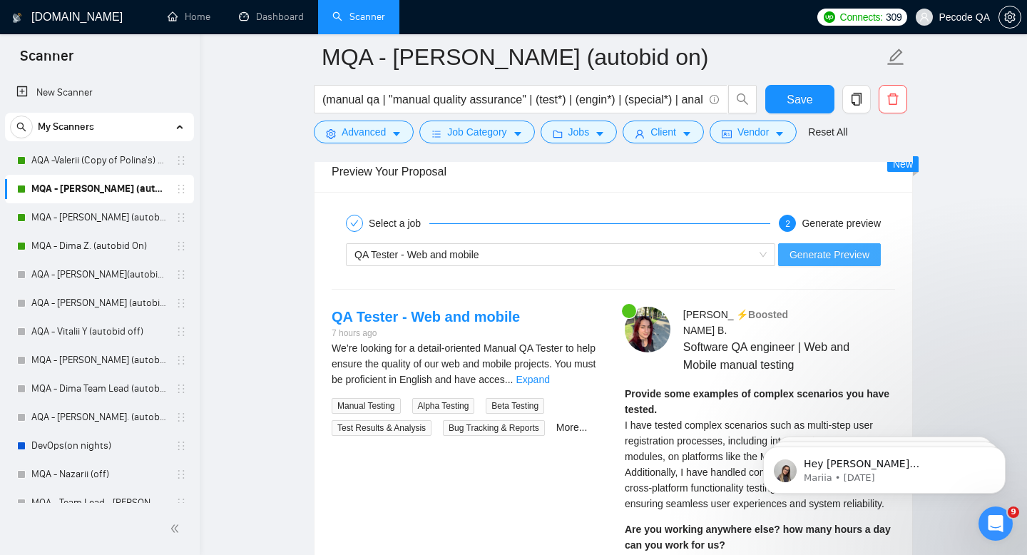
click at [825, 263] on button "Generate Preview" at bounding box center [829, 254] width 103 height 23
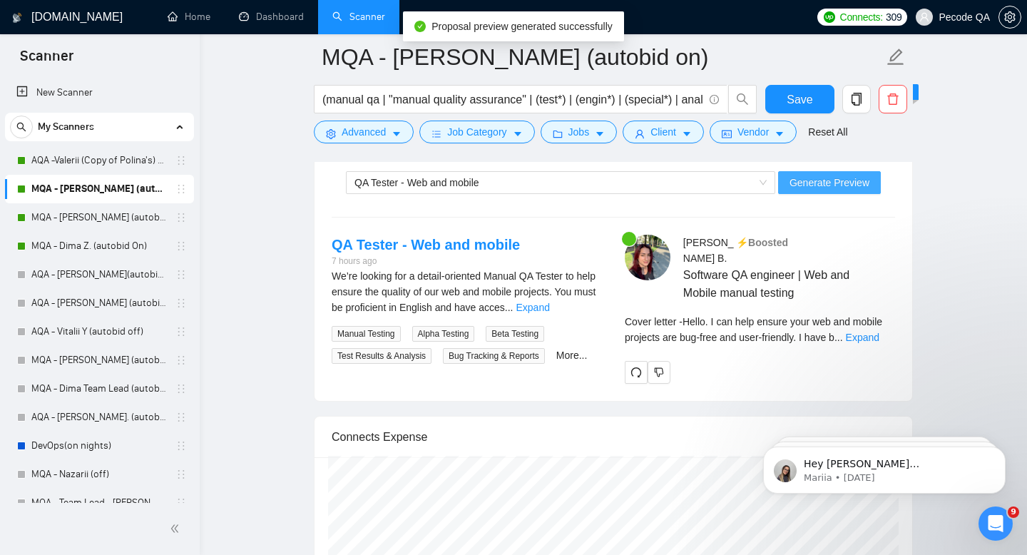
scroll to position [2797, 0]
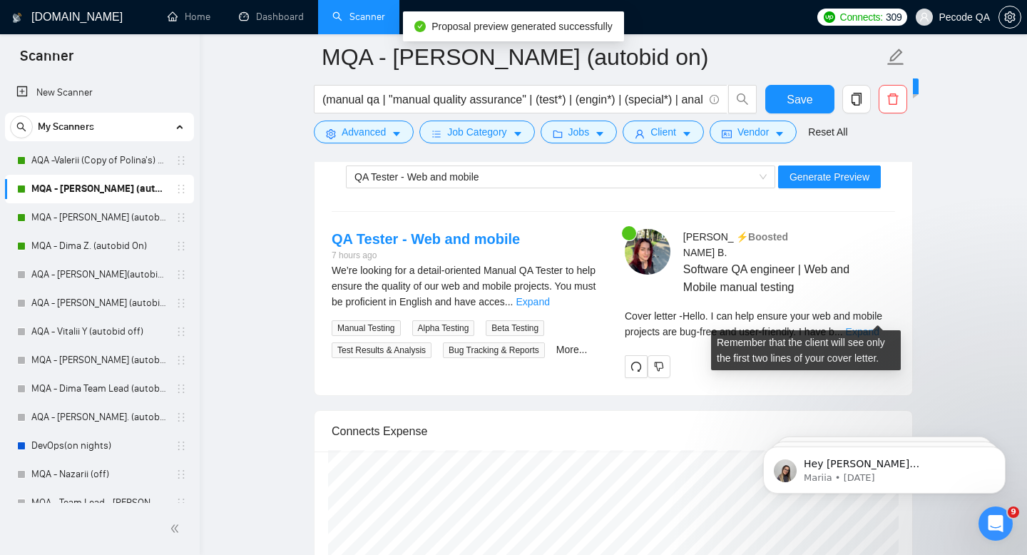
click at [880, 326] on link "Expand" at bounding box center [863, 331] width 34 height 11
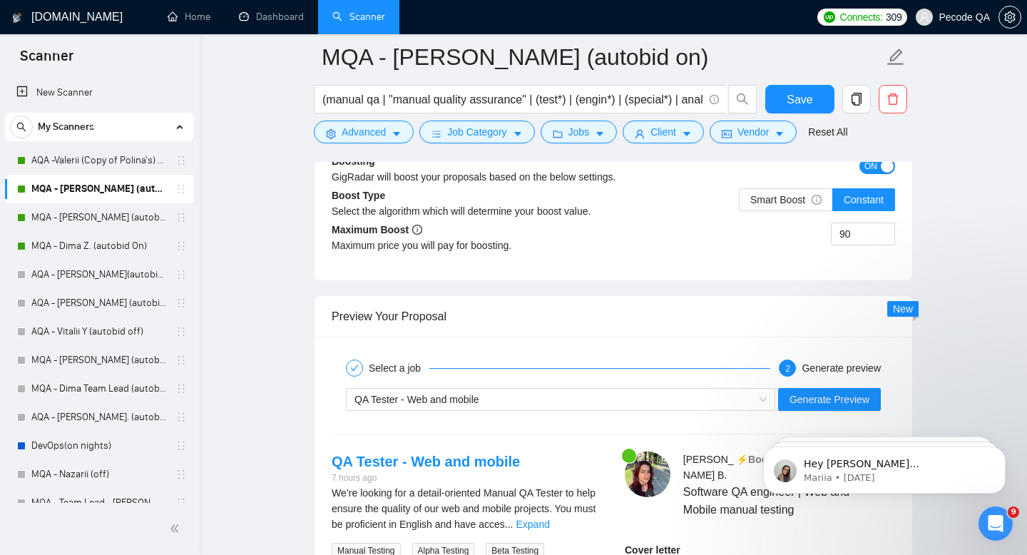
scroll to position [2577, 0]
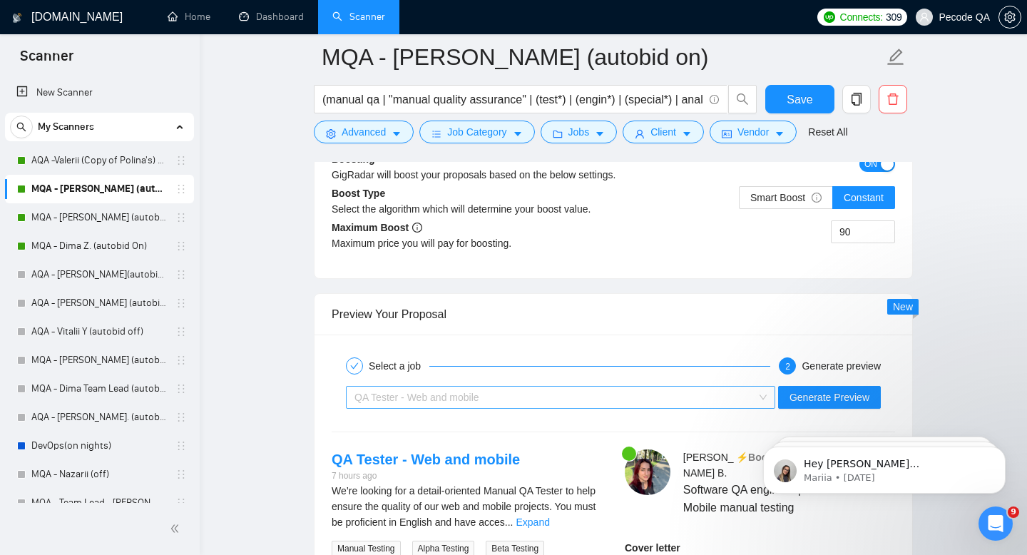
click at [548, 395] on div "QA Tester - Web and mobile" at bounding box center [555, 397] width 400 height 21
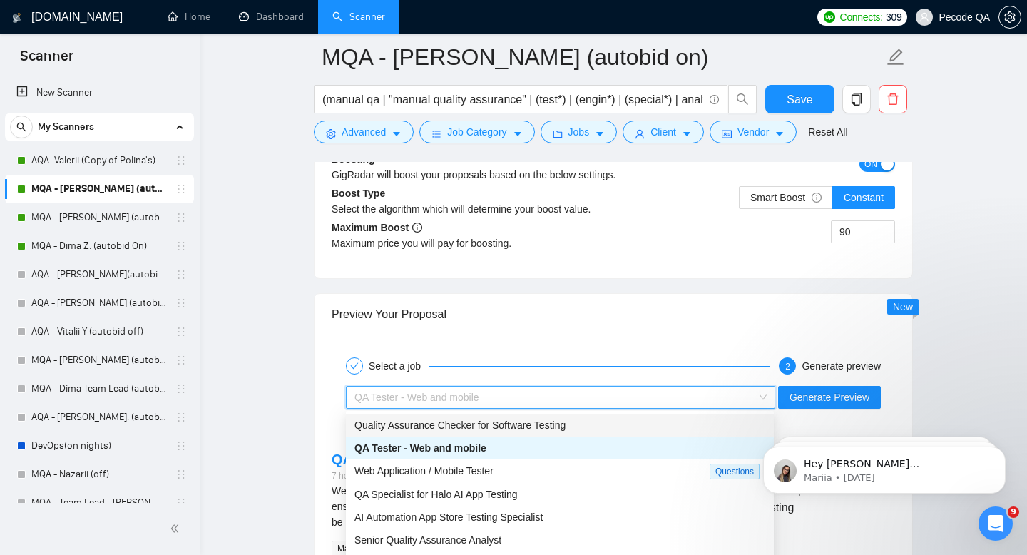
click at [492, 422] on span "Quality Assurance Checker for Software Testing" at bounding box center [460, 425] width 211 height 11
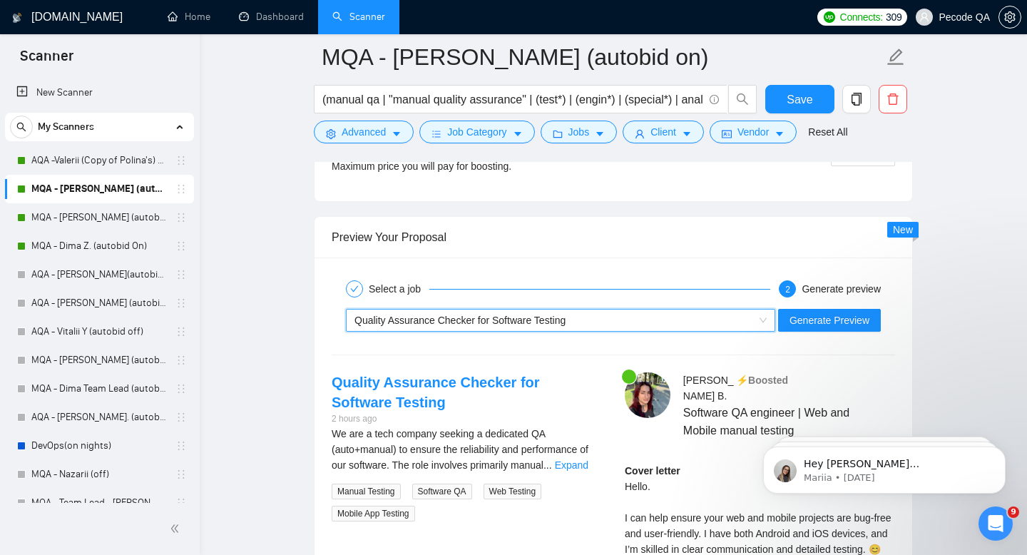
scroll to position [2683, 0]
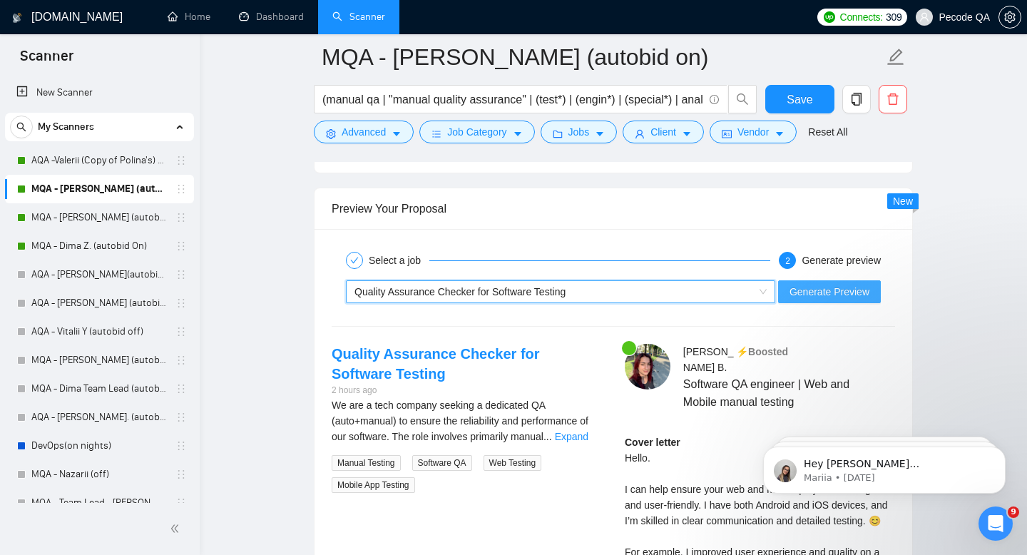
click at [835, 298] on span "Generate Preview" at bounding box center [830, 292] width 80 height 16
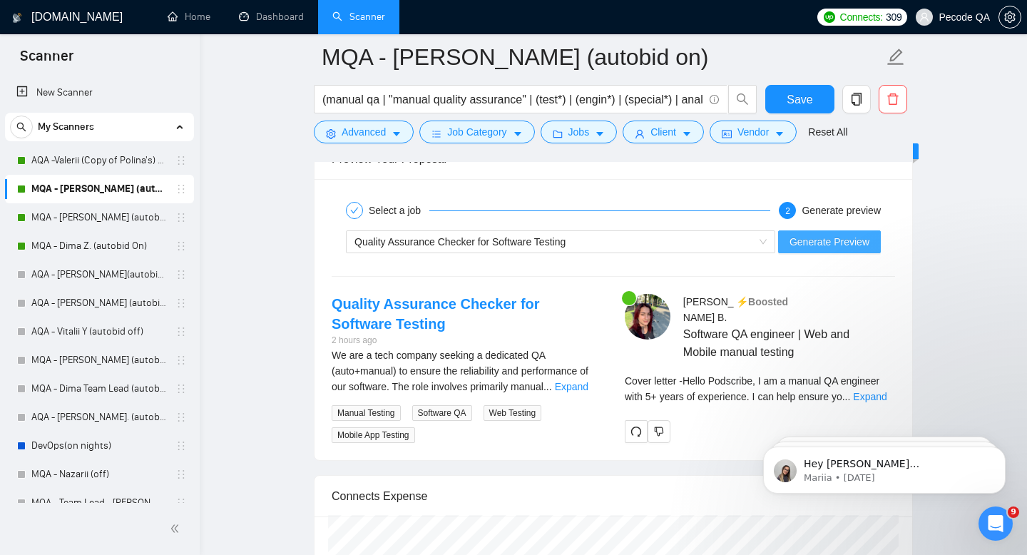
scroll to position [2779, 0]
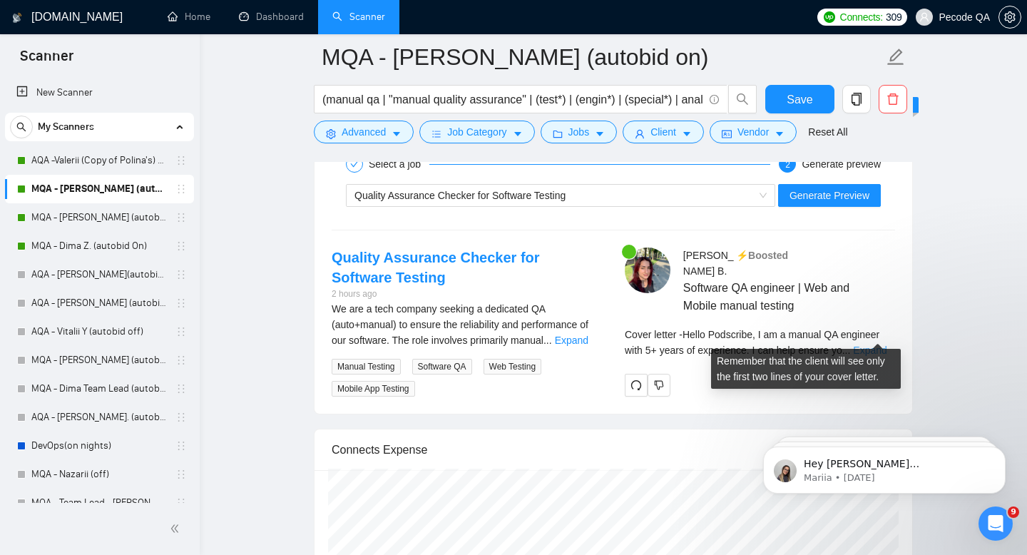
click at [878, 345] on link "Expand" at bounding box center [870, 350] width 34 height 11
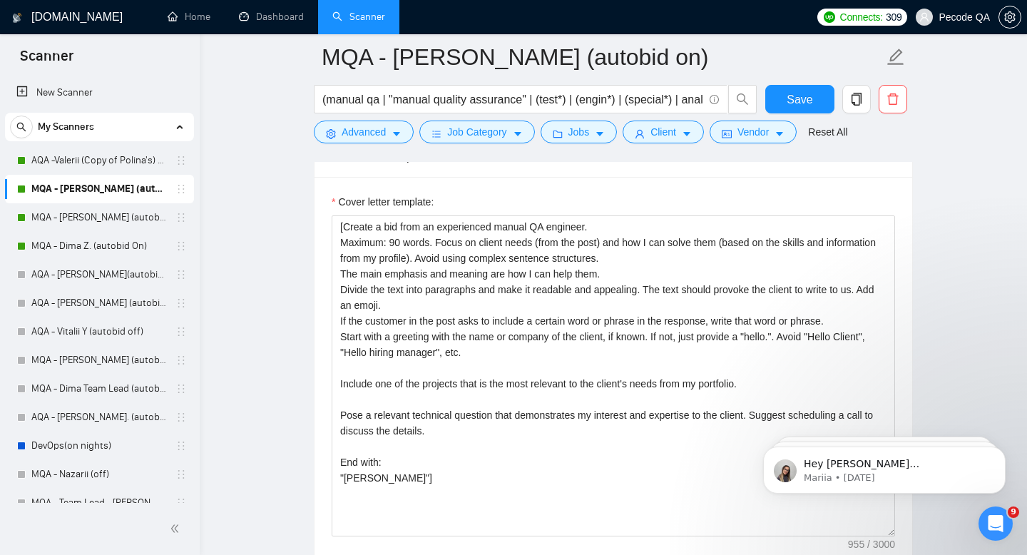
scroll to position [972, 0]
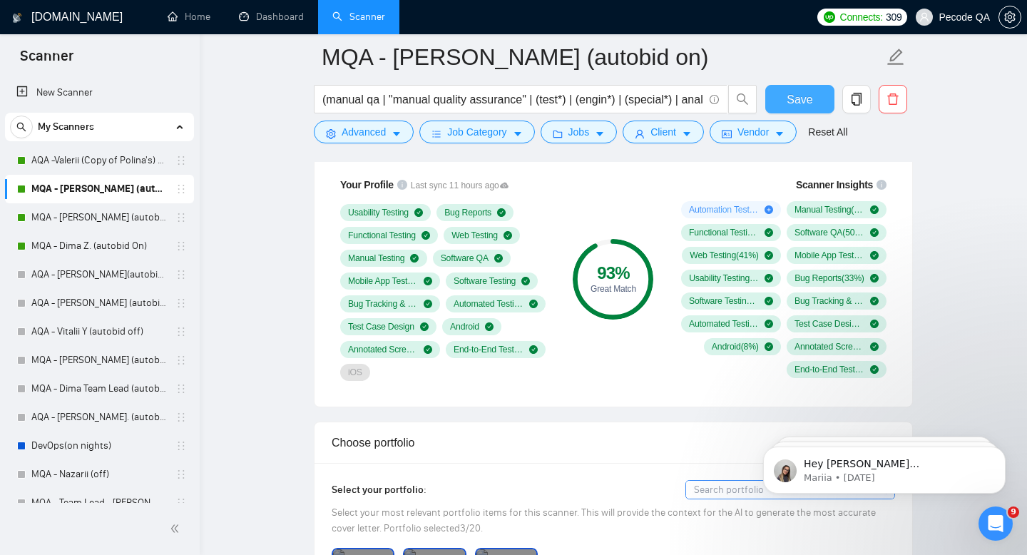
click at [799, 97] on span "Save" at bounding box center [800, 100] width 26 height 18
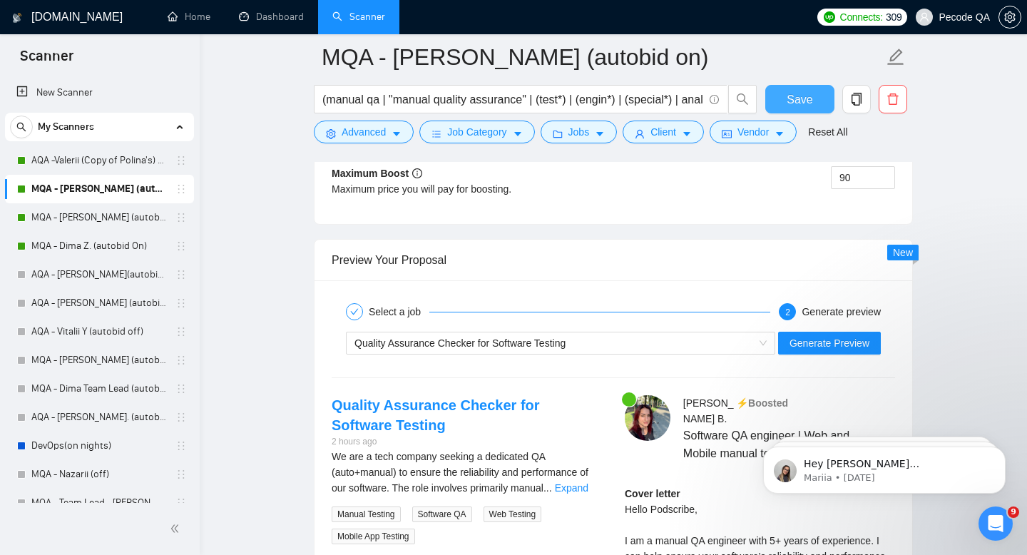
scroll to position [2635, 0]
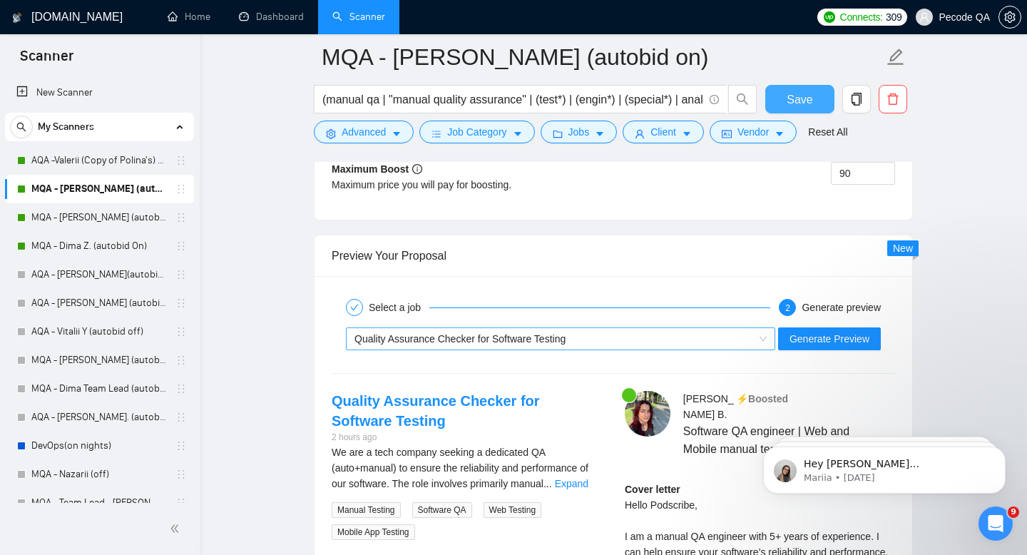
click at [544, 334] on span "Quality Assurance Checker for Software Testing" at bounding box center [460, 338] width 211 height 11
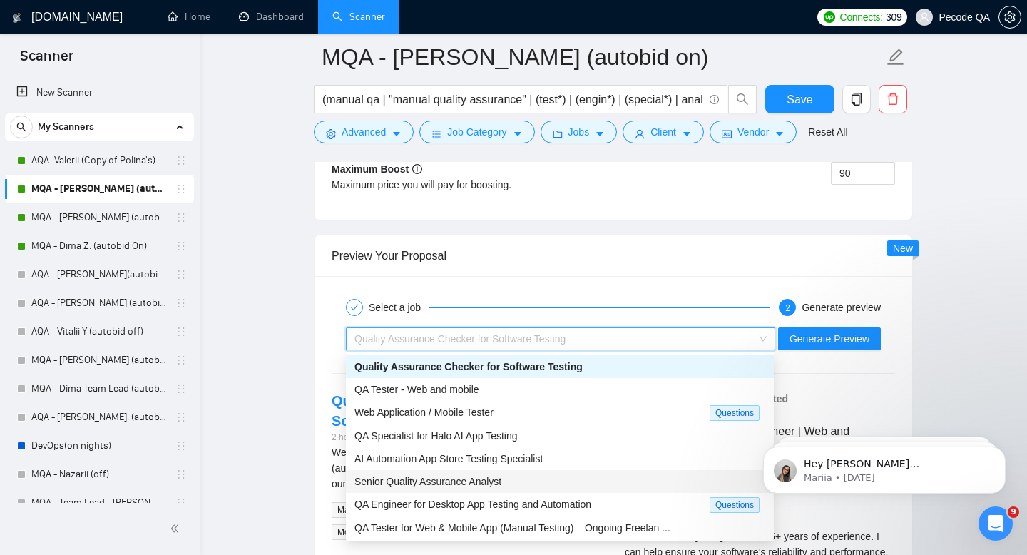
scroll to position [46, 0]
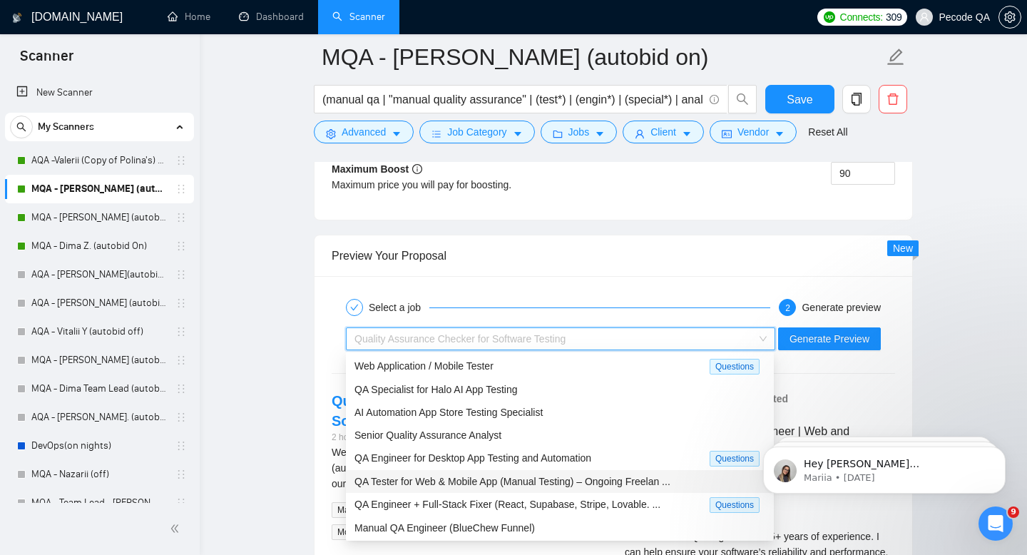
click at [482, 479] on span "QA Tester for Web & Mobile App (Manual Testing) – Ongoing Freelan ..." at bounding box center [513, 481] width 316 height 11
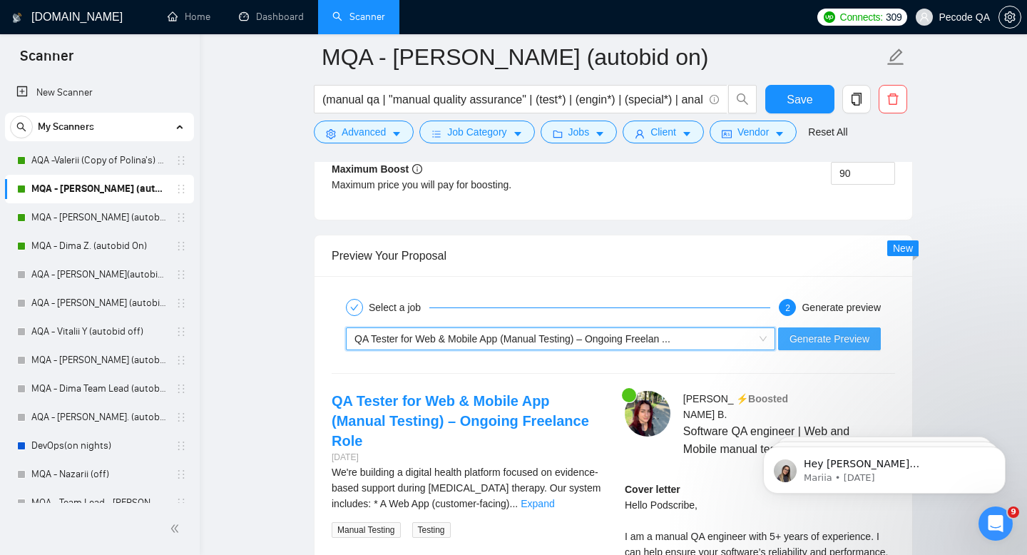
click at [859, 335] on span "Generate Preview" at bounding box center [830, 339] width 80 height 16
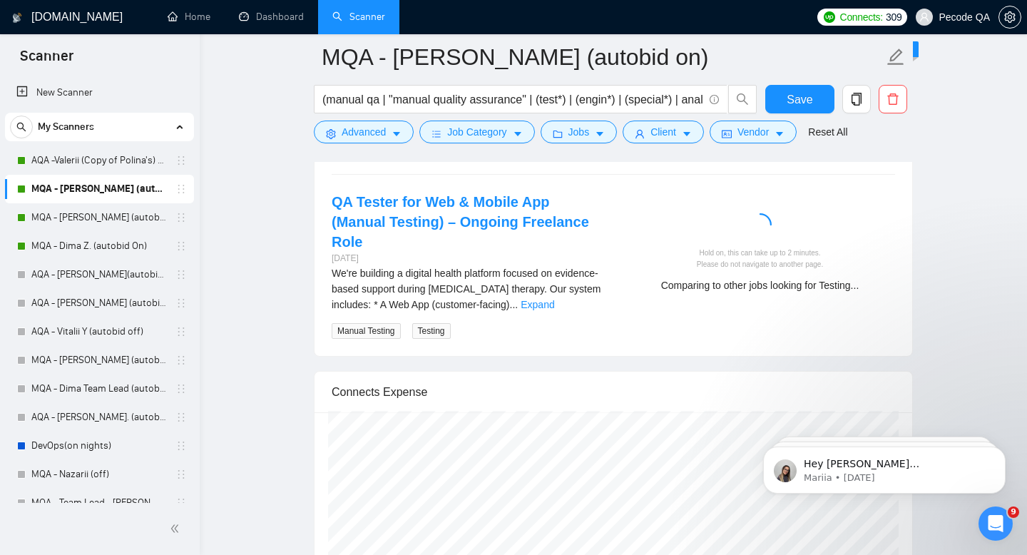
scroll to position [2832, 0]
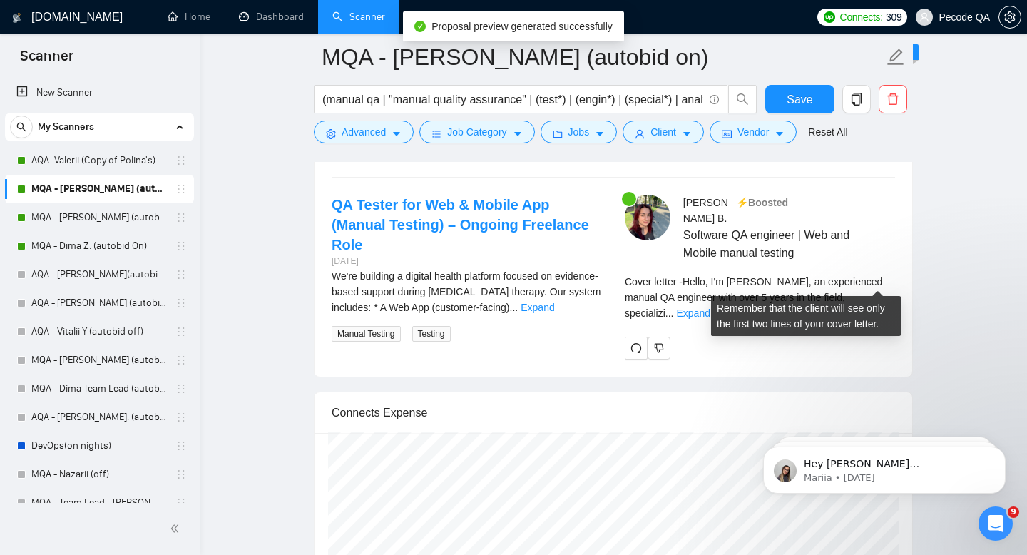
click at [856, 282] on div "Cover letter - Hello, I'm [PERSON_NAME], an experienced manual QA engineer with…" at bounding box center [760, 297] width 270 height 47
click at [710, 307] on link "Expand" at bounding box center [693, 312] width 34 height 11
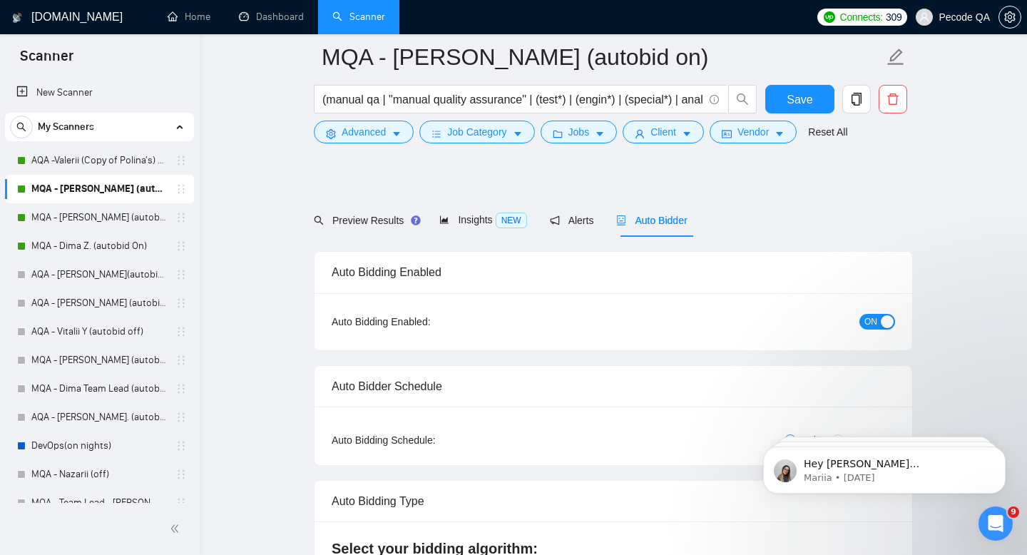
scroll to position [0, 0]
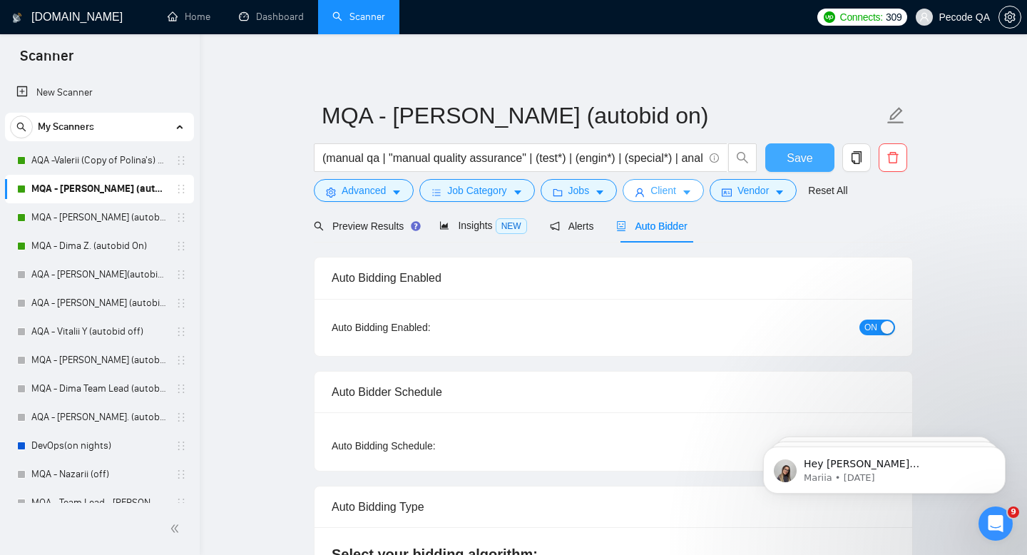
click at [788, 155] on span "Save" at bounding box center [800, 158] width 26 height 18
